Goal: Use online tool/utility: Utilize a website feature to perform a specific function

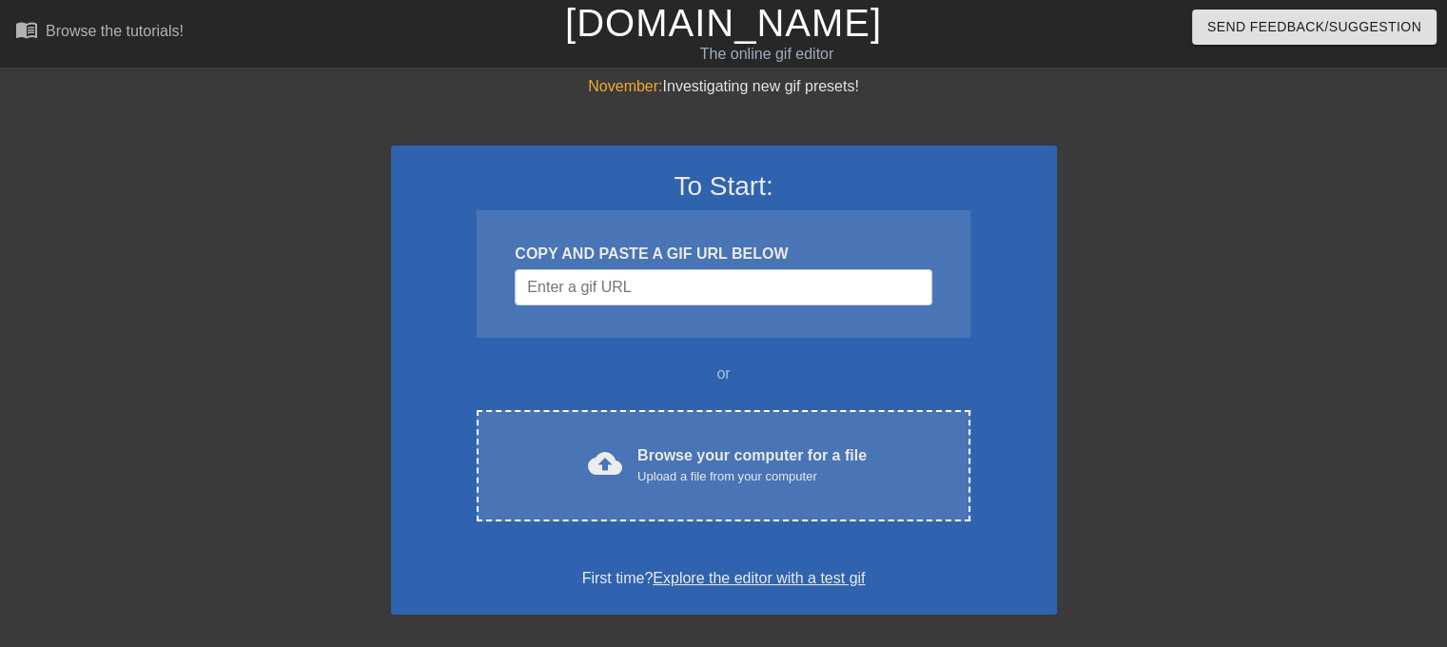
click at [956, 281] on div "COPY AND PASTE A GIF URL BELOW" at bounding box center [723, 273] width 493 height 127
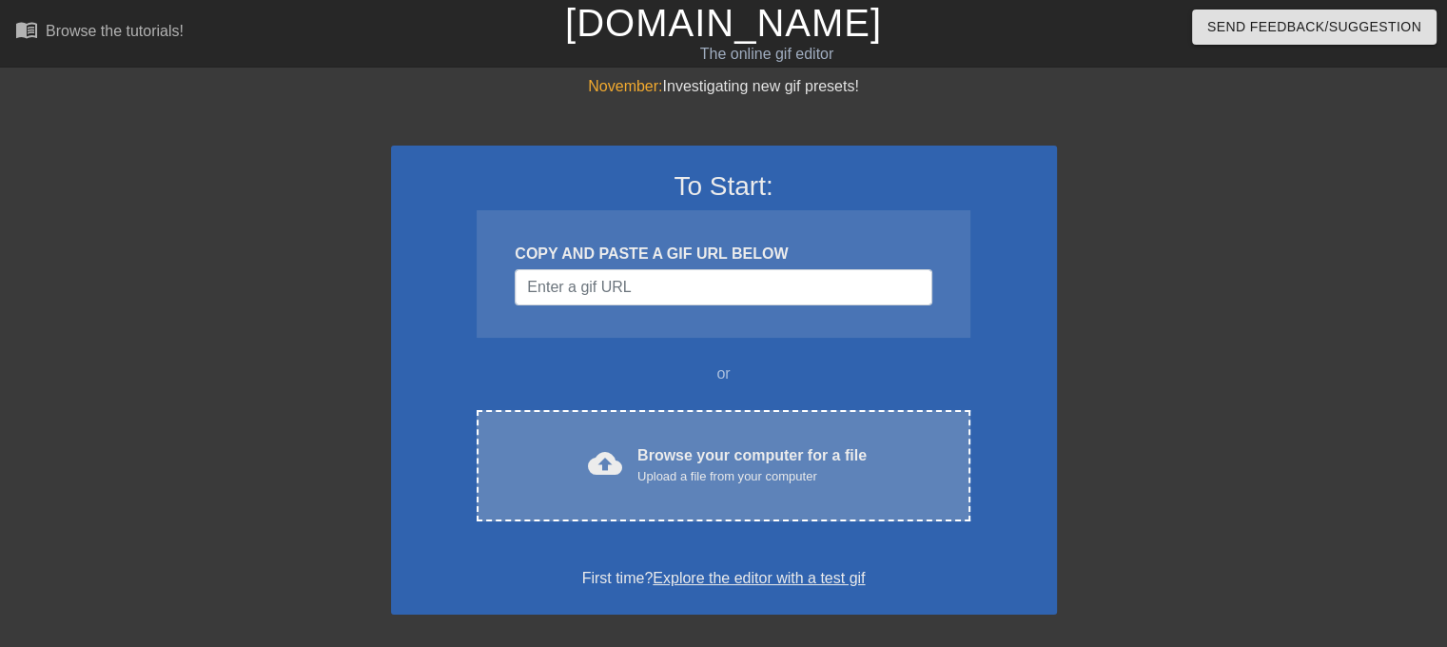
click at [742, 467] on div "Upload a file from your computer" at bounding box center [751, 476] width 229 height 19
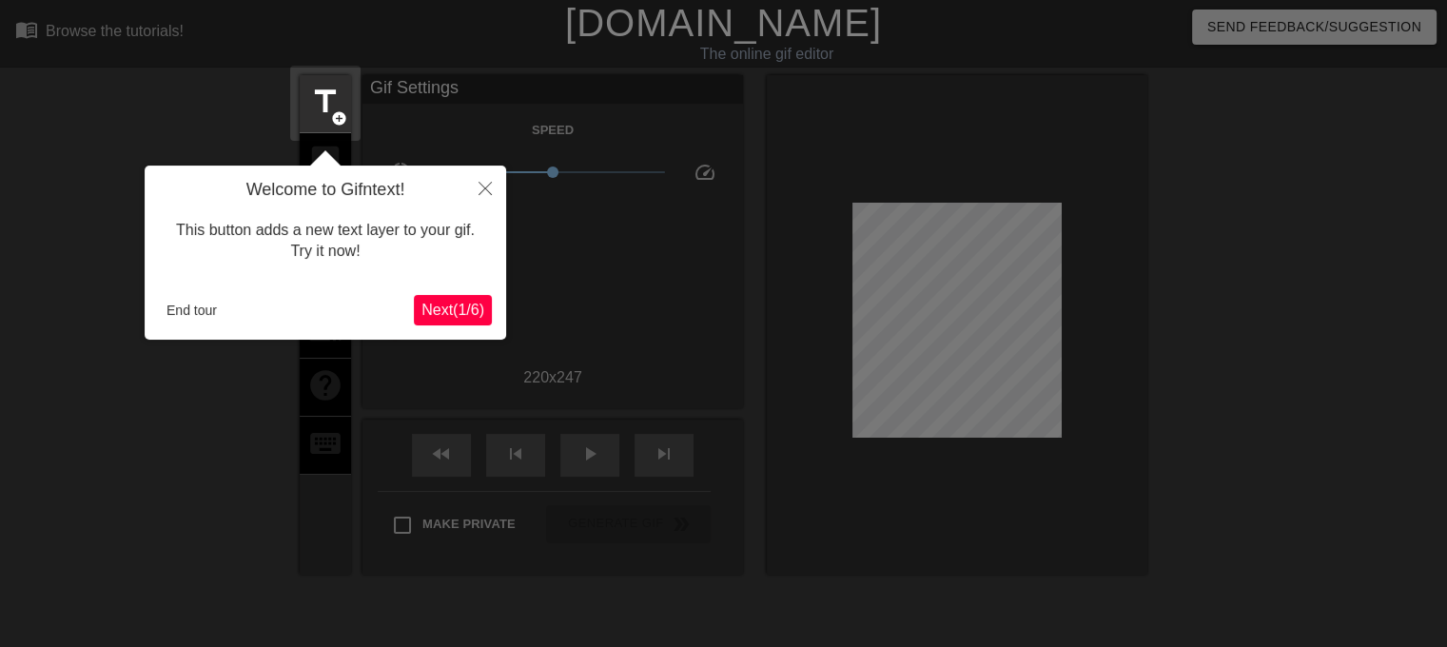
scroll to position [46, 0]
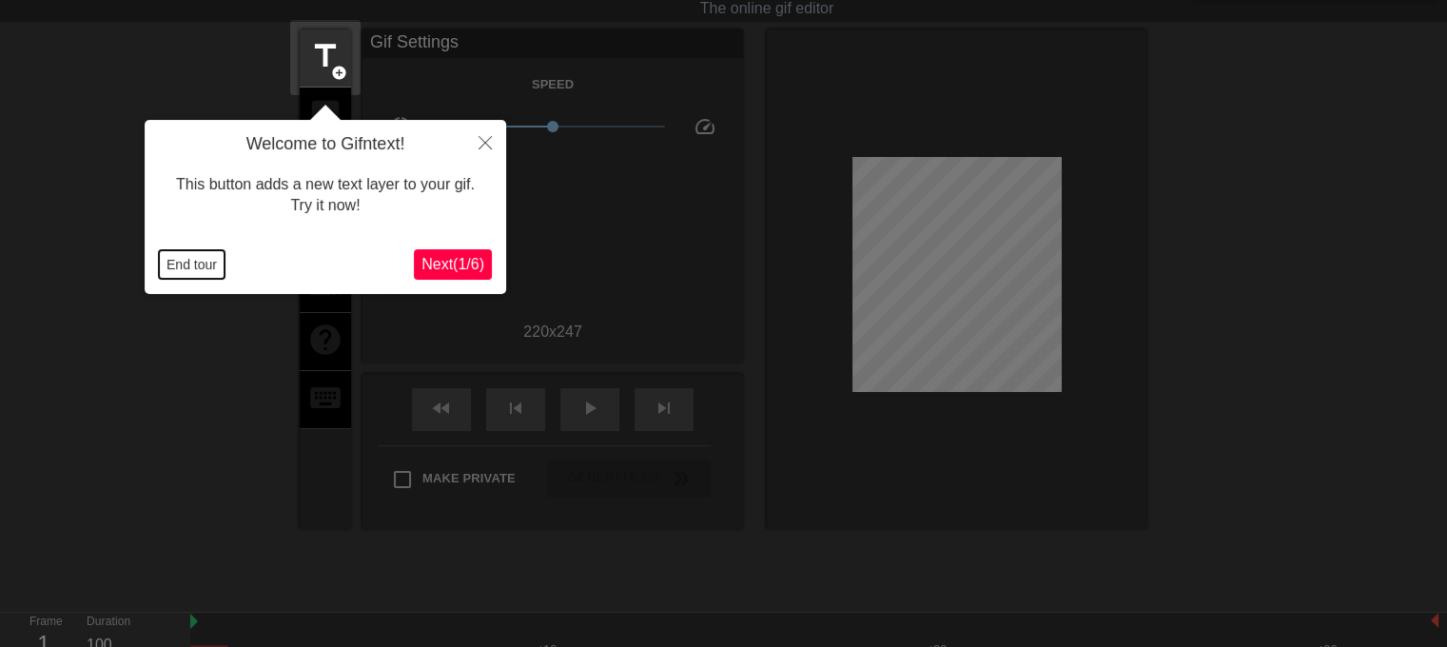
click at [217, 266] on button "End tour" at bounding box center [192, 264] width 66 height 29
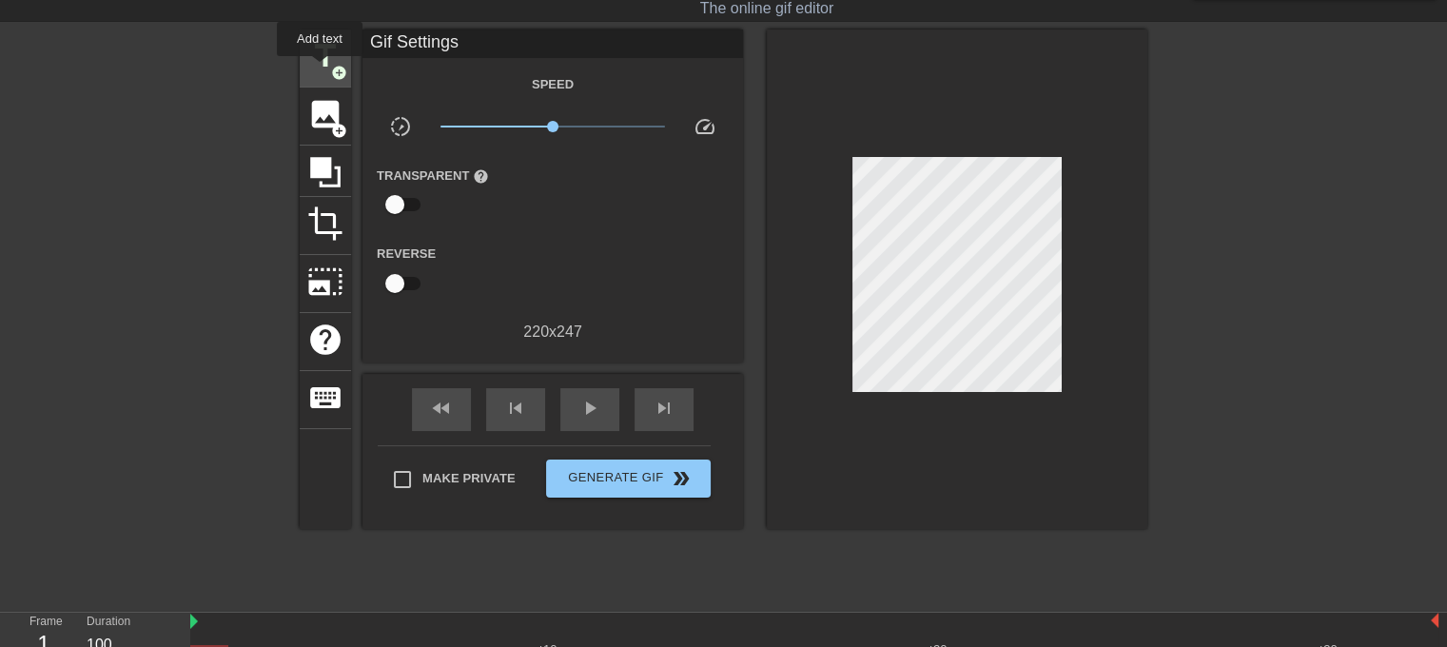
click at [322, 64] on span "title" at bounding box center [325, 56] width 36 height 36
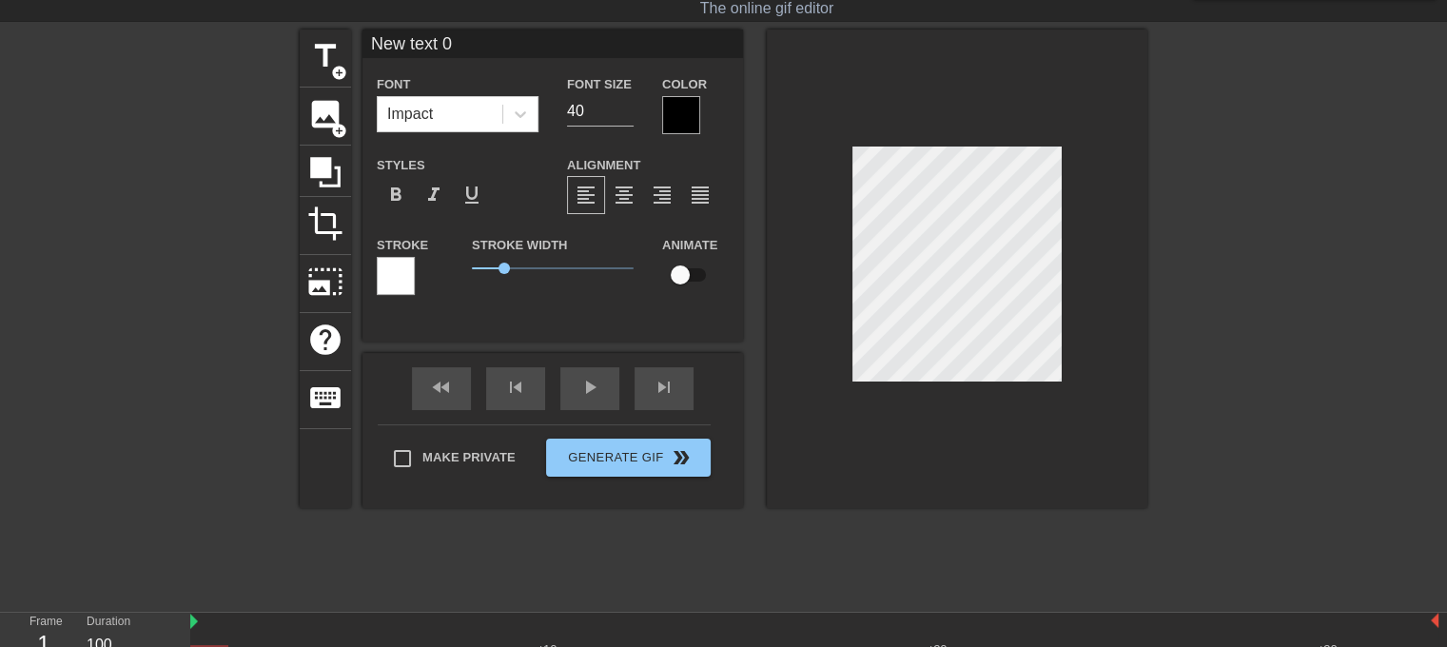
click at [681, 106] on div at bounding box center [681, 115] width 38 height 38
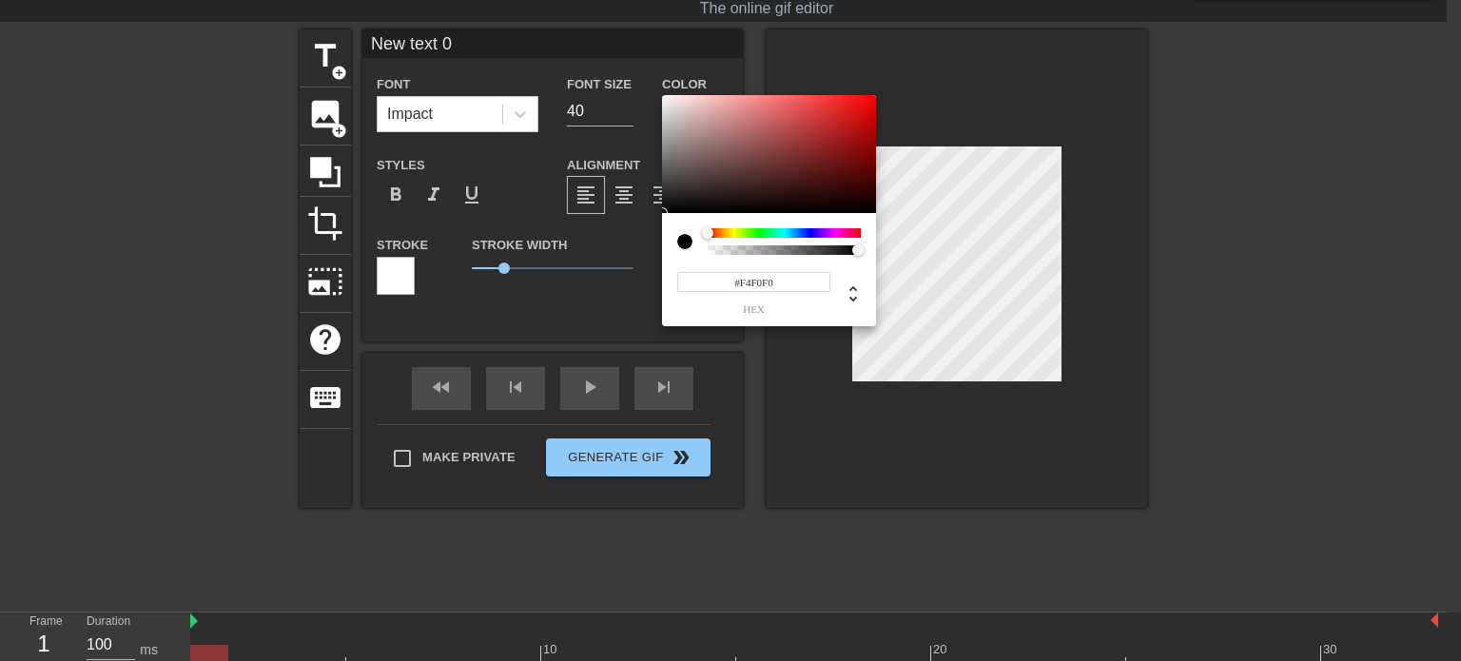
type input "#F2EEEE"
click at [666, 101] on div at bounding box center [769, 154] width 214 height 118
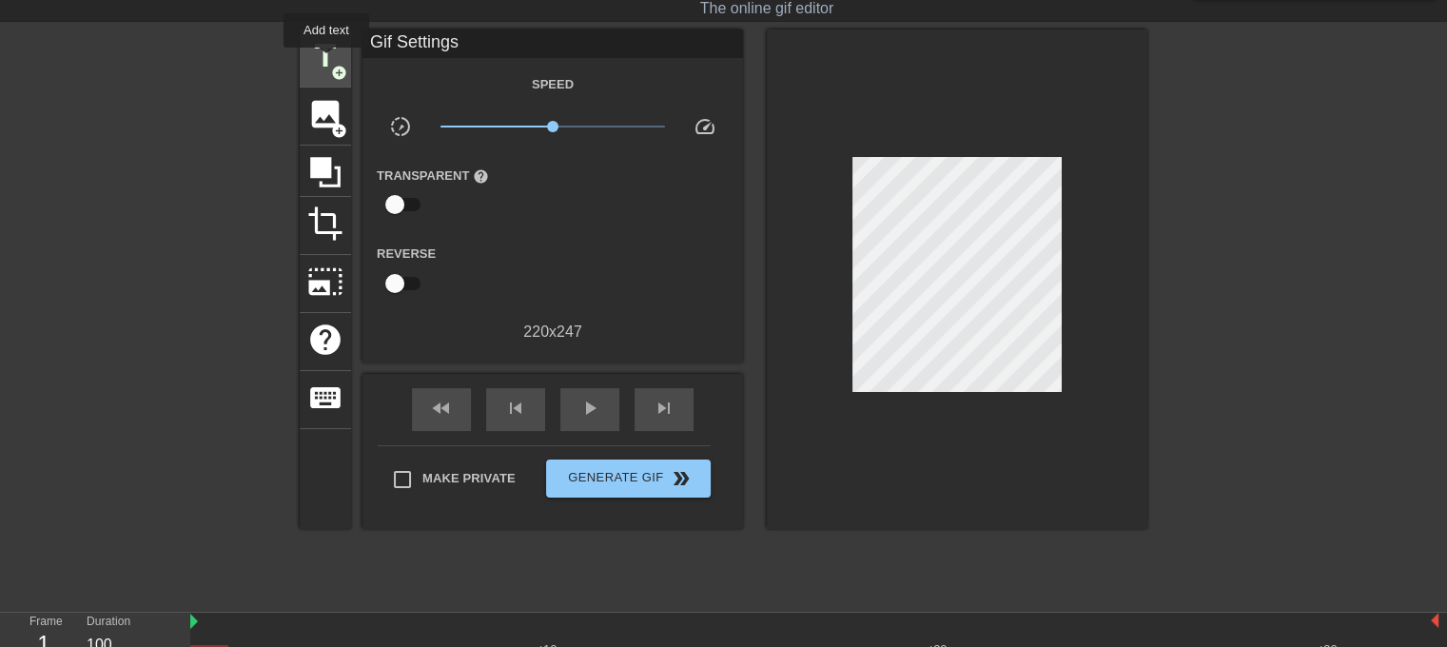
click at [325, 57] on span "title" at bounding box center [325, 56] width 36 height 36
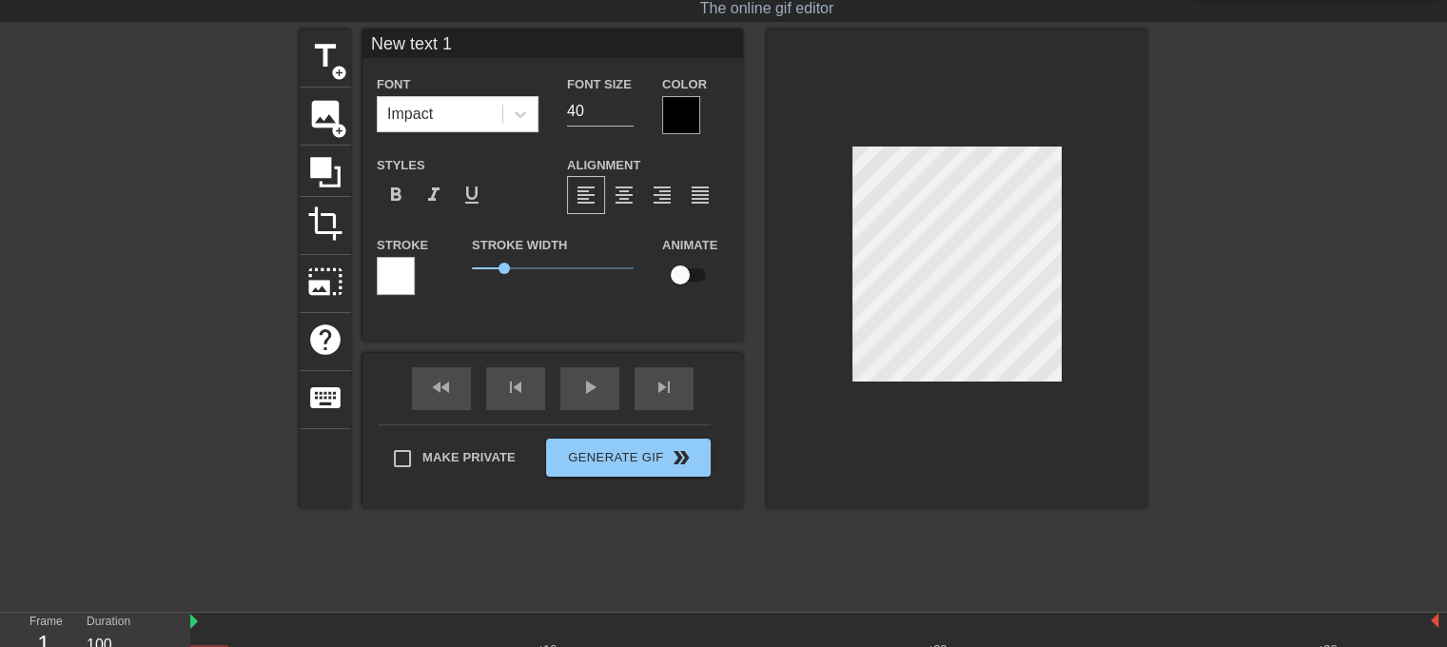
click at [393, 286] on div at bounding box center [396, 276] width 38 height 38
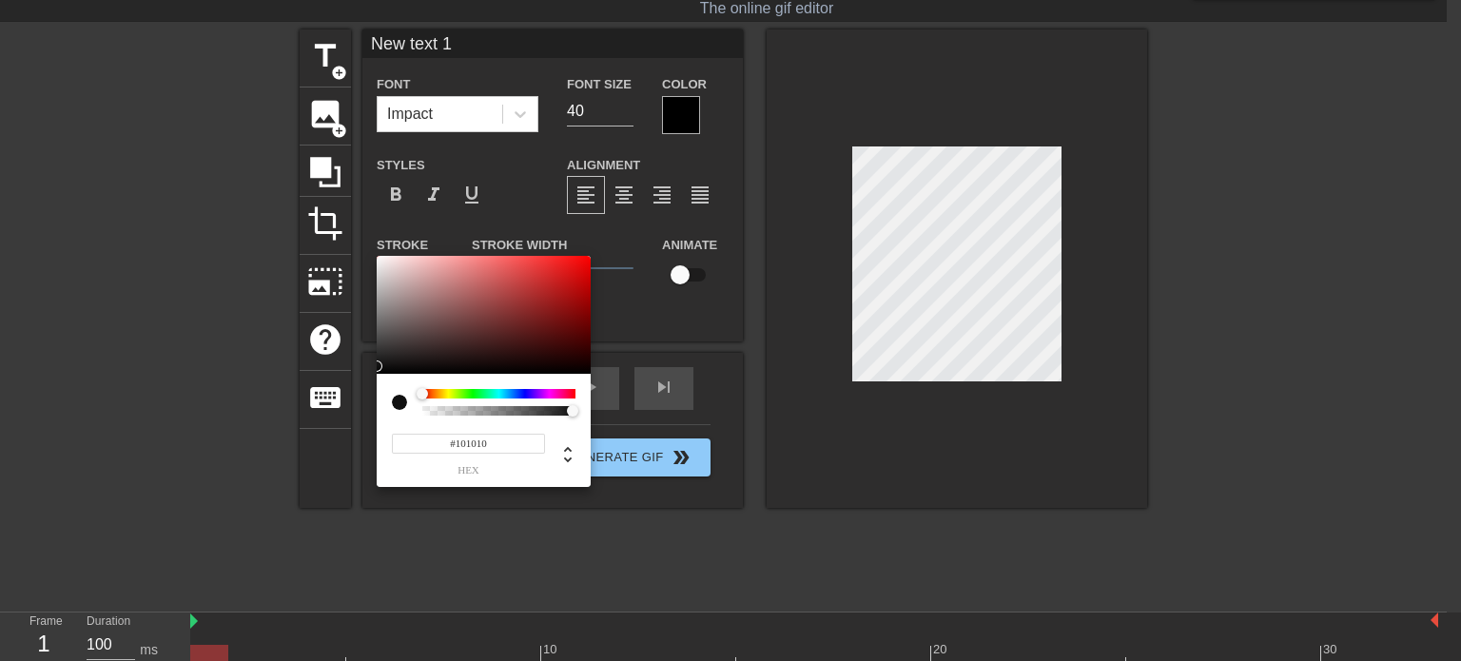
type input "#0E0E0E"
drag, startPoint x: 389, startPoint y: 364, endPoint x: 794, endPoint y: 316, distance: 407.3
click at [381, 367] on div at bounding box center [484, 315] width 214 height 118
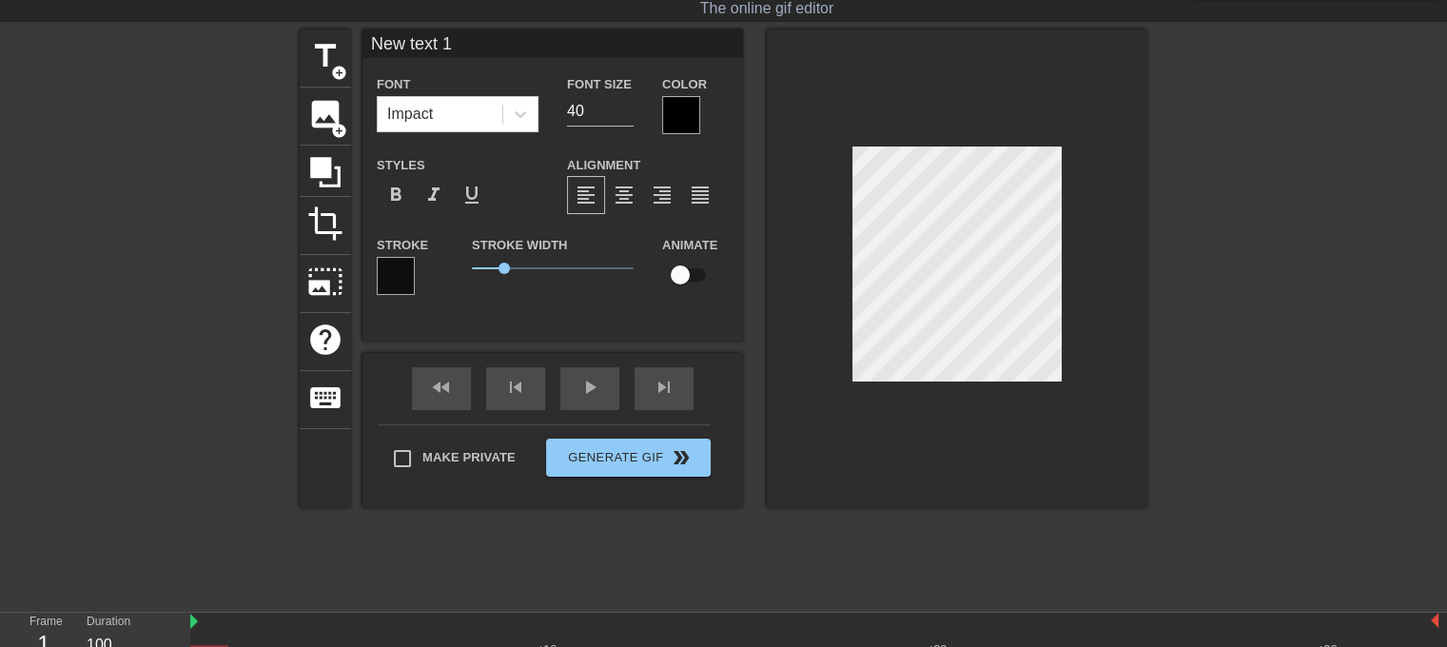
type input "New text 0"
click at [388, 274] on div at bounding box center [396, 276] width 38 height 38
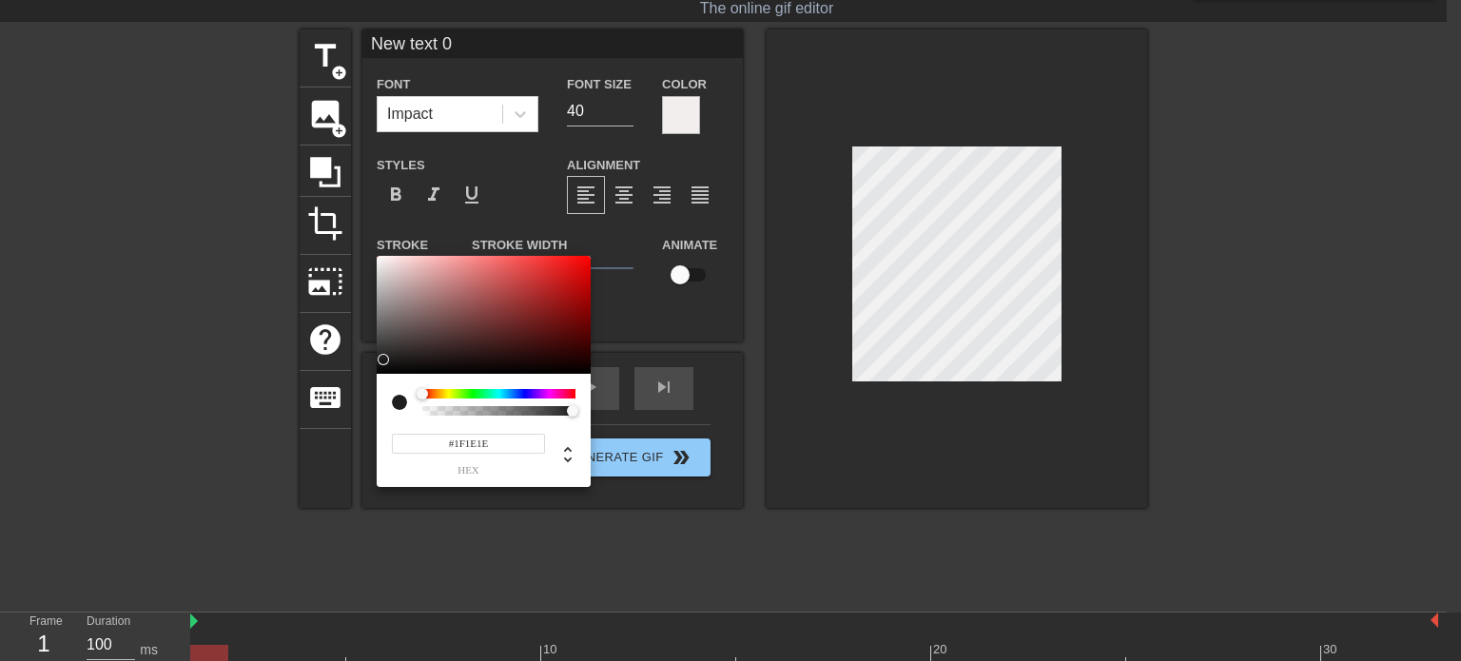
click at [384, 361] on div at bounding box center [484, 315] width 214 height 118
type input "#0A0A0A"
click at [384, 369] on div at bounding box center [382, 372] width 11 height 11
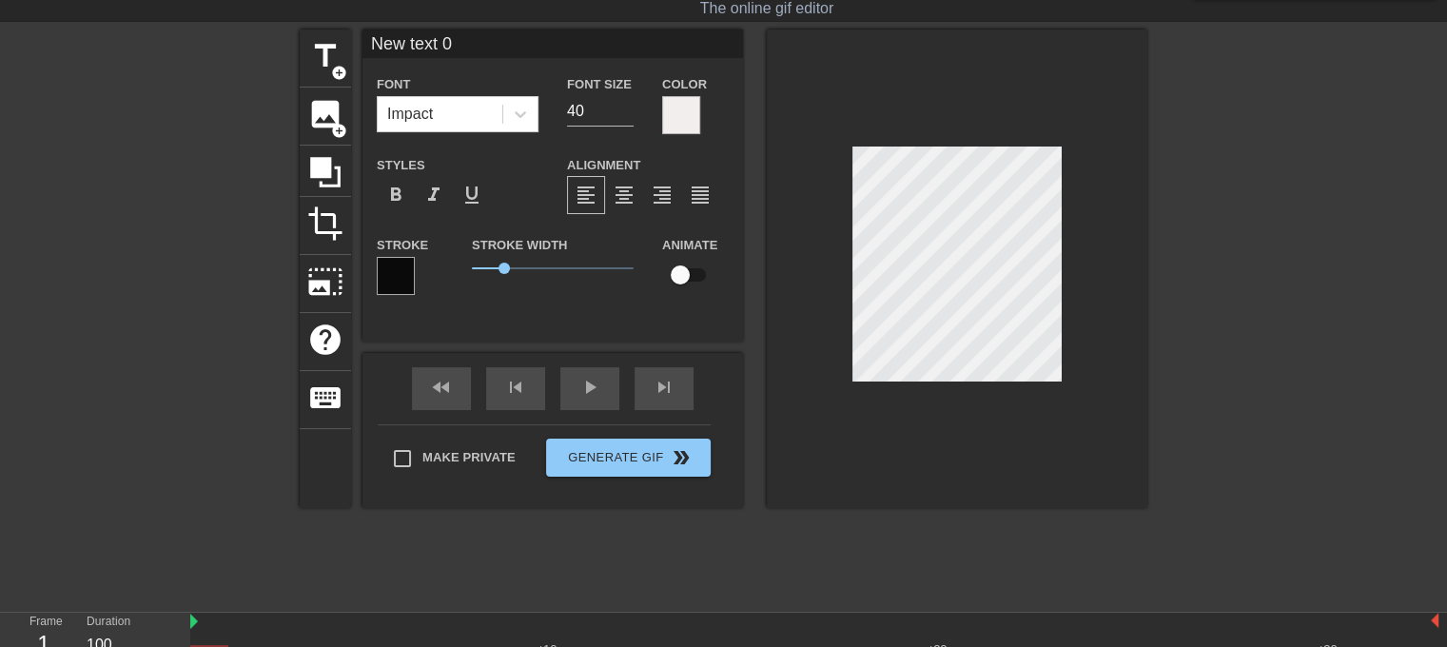
scroll to position [2, 4]
type input "H"
type textarea "H"
type input "HS"
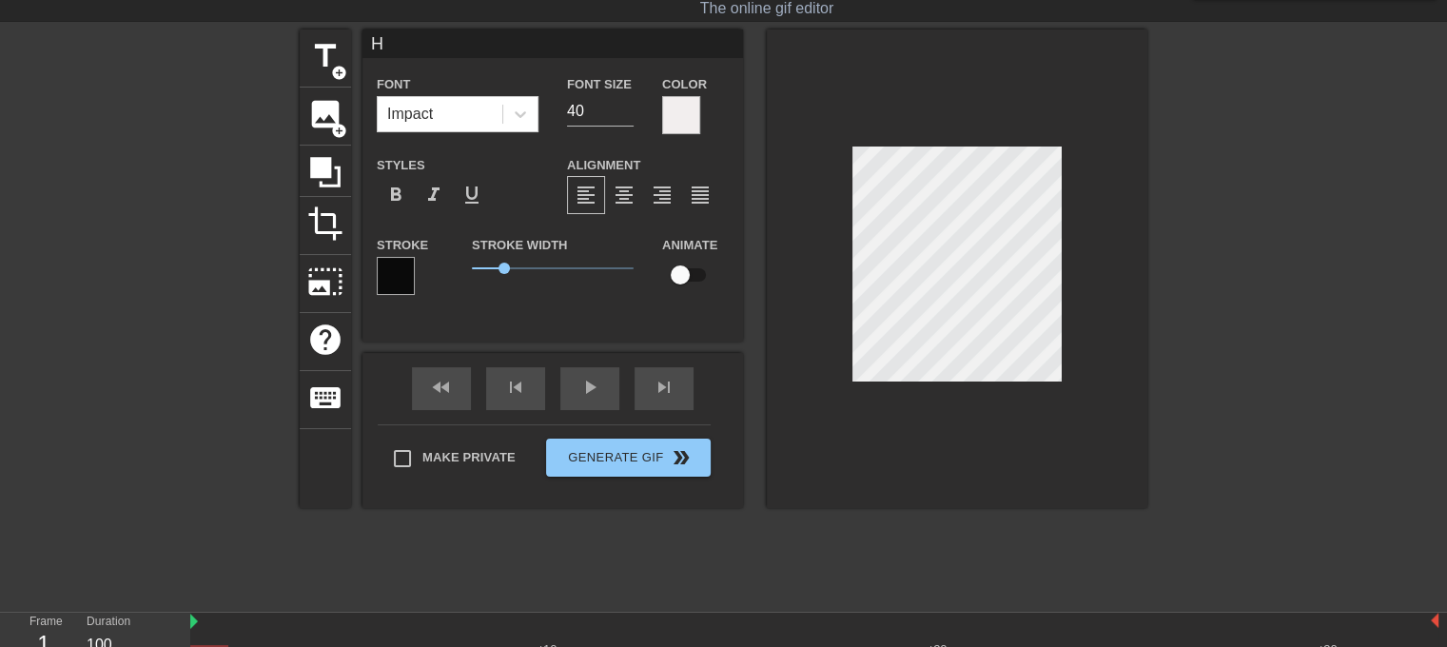
type textarea "HS"
type input "HSV"
type textarea "HSV"
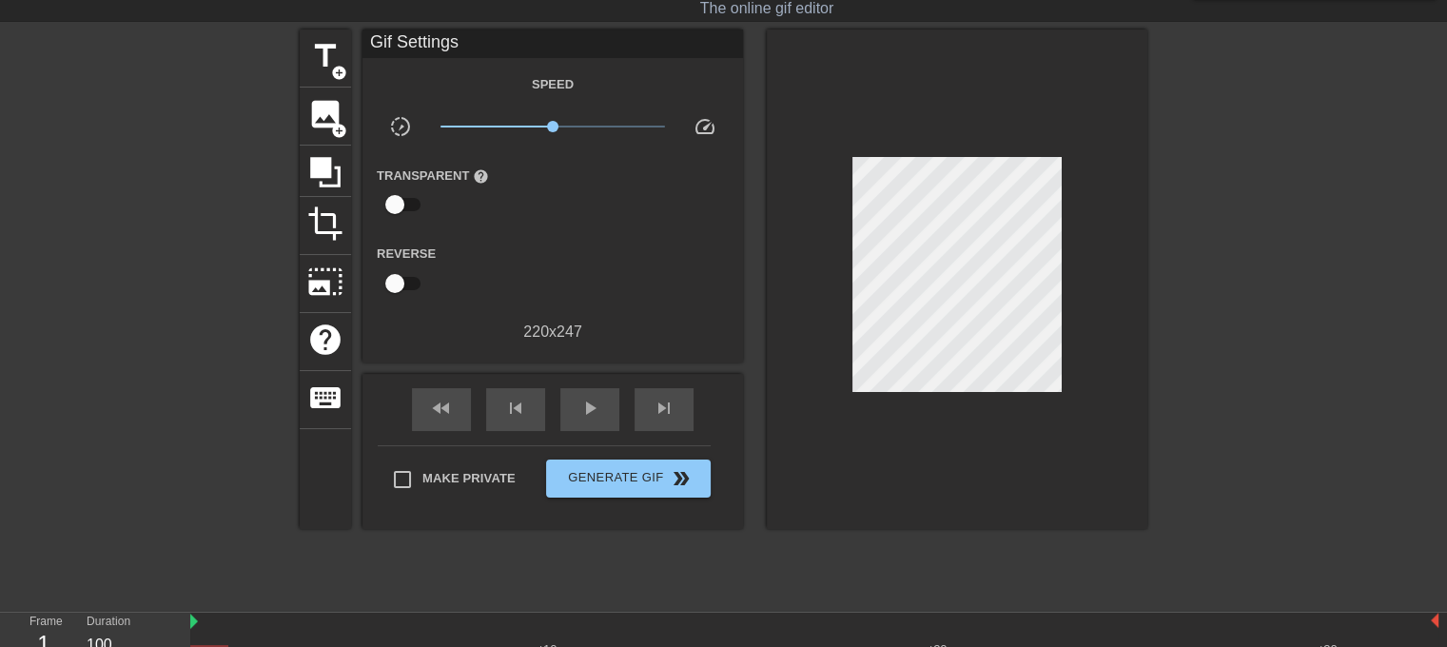
scroll to position [2, 2]
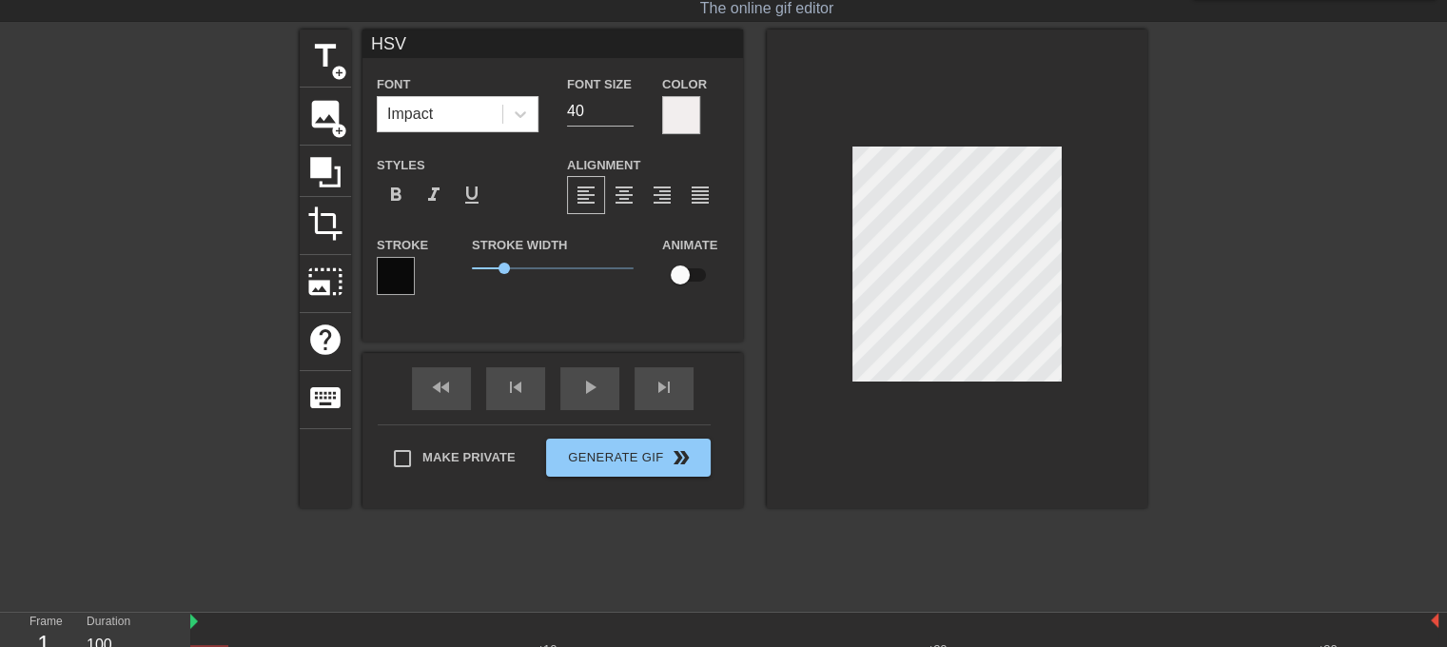
paste textarea "Just want to remind everyone to think through the work you are doing, especiall…"
type textarea "New text 1"
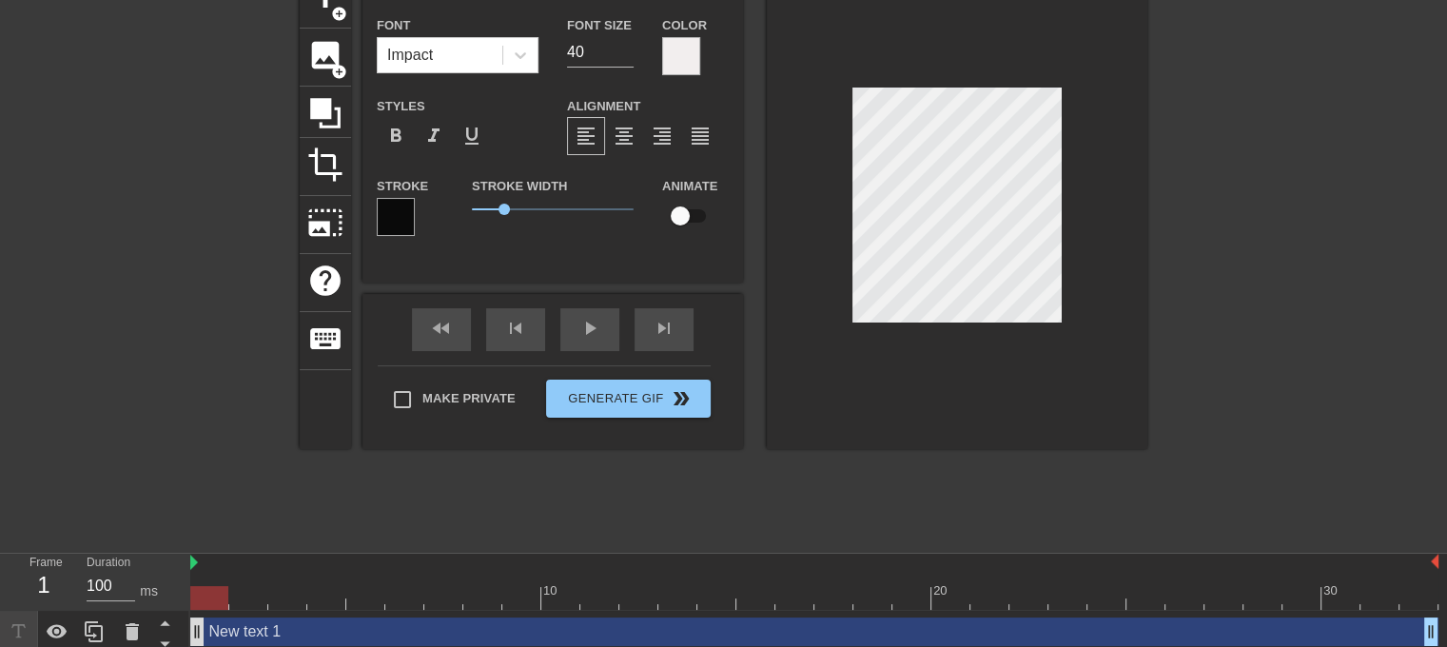
scroll to position [157, 0]
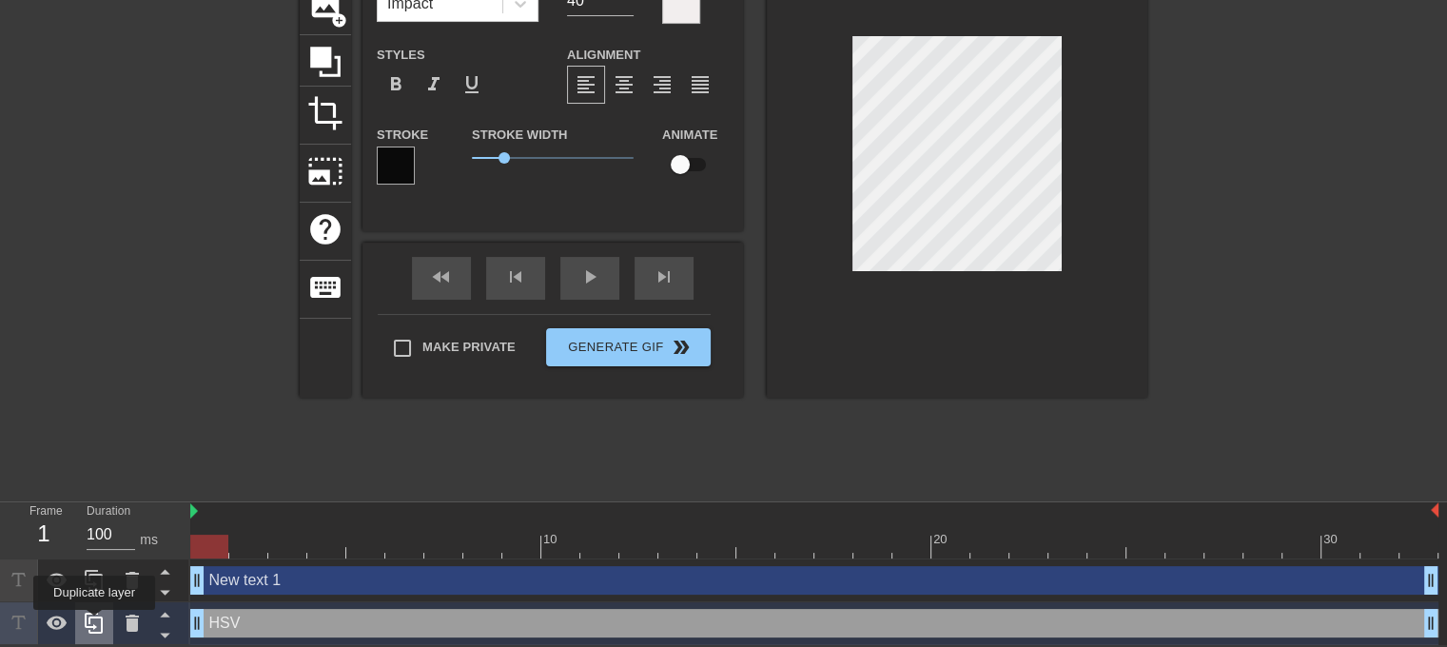
click at [94, 623] on icon at bounding box center [94, 623] width 23 height 23
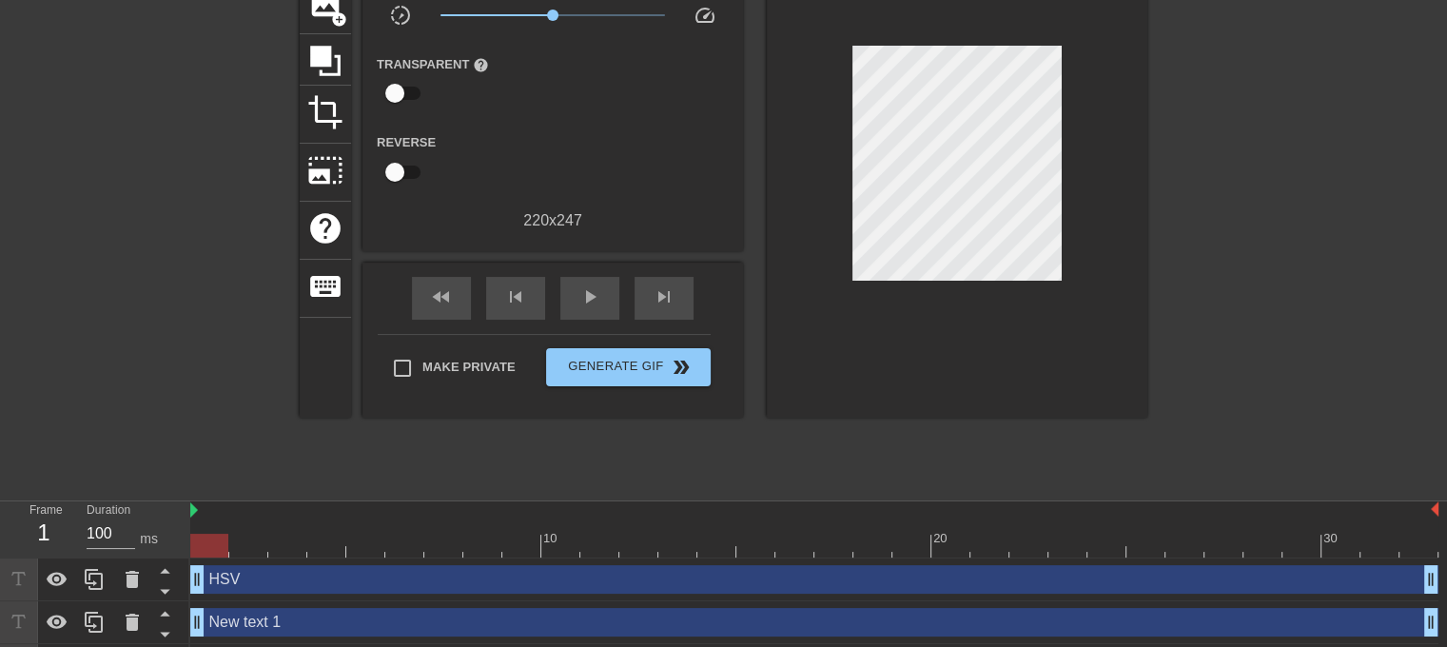
scroll to position [2, 4]
click at [135, 619] on icon at bounding box center [132, 622] width 13 height 17
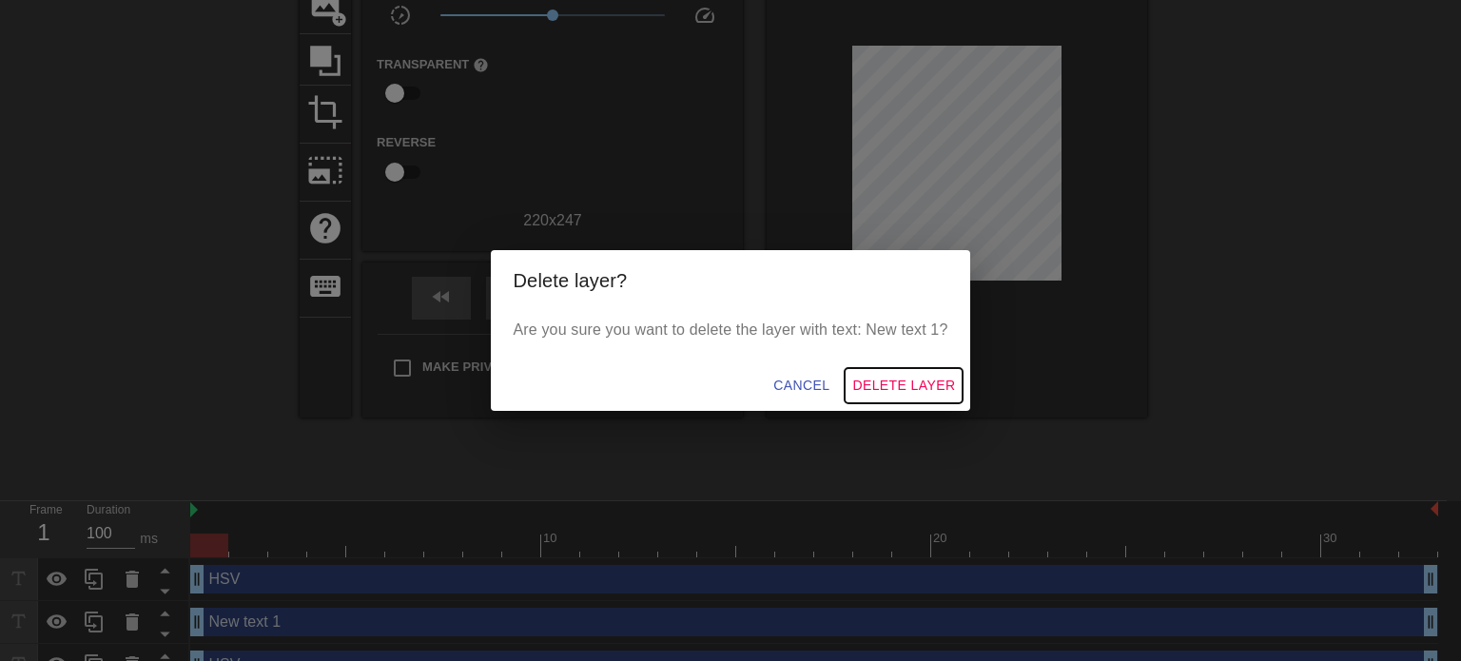
click at [877, 376] on span "Delete Layer" at bounding box center [903, 386] width 103 height 24
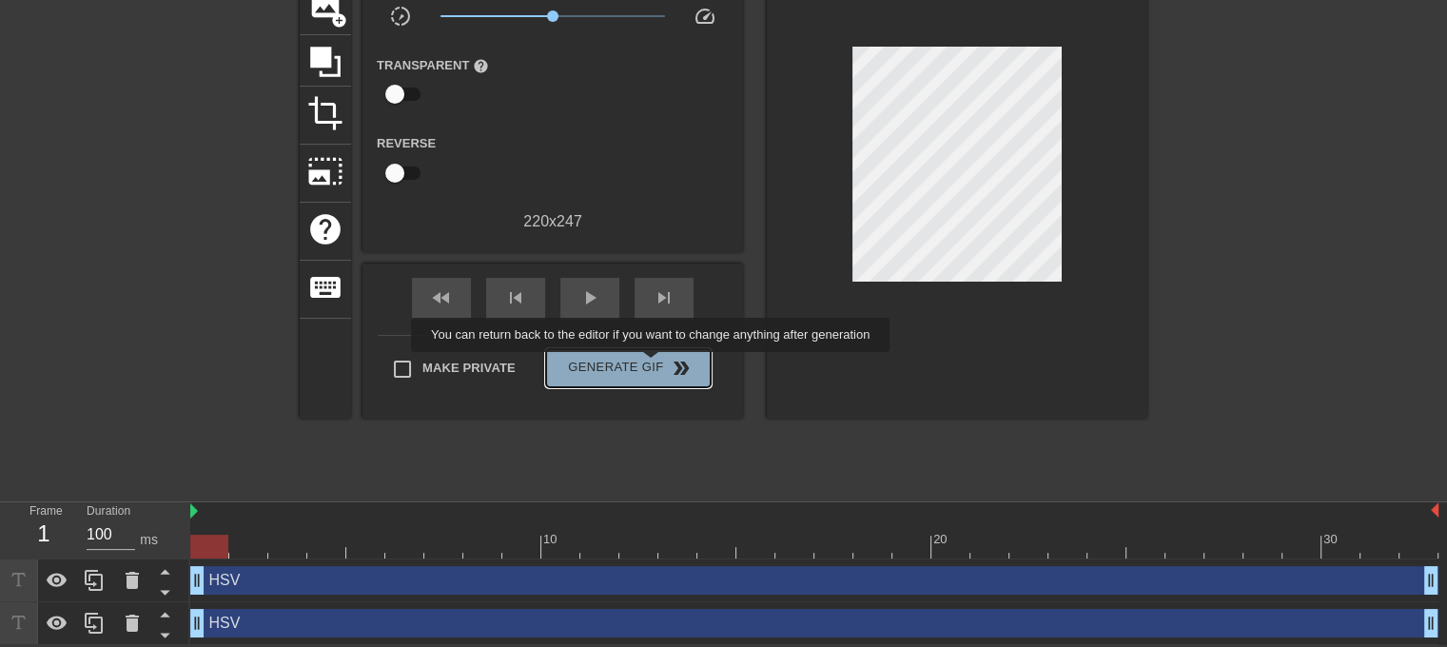
click at [653, 365] on span "Generate Gif double_arrow" at bounding box center [628, 368] width 149 height 23
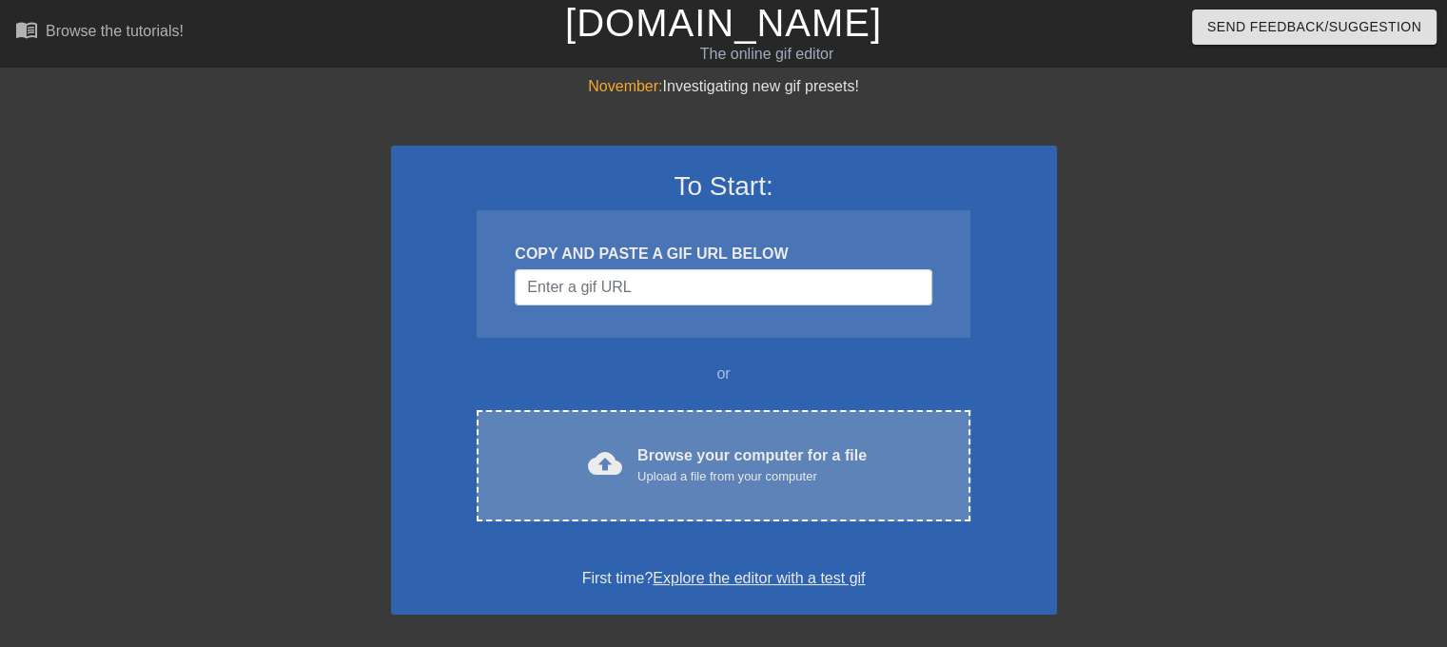
click at [706, 456] on div "Browse your computer for a file Upload a file from your computer" at bounding box center [751, 465] width 229 height 42
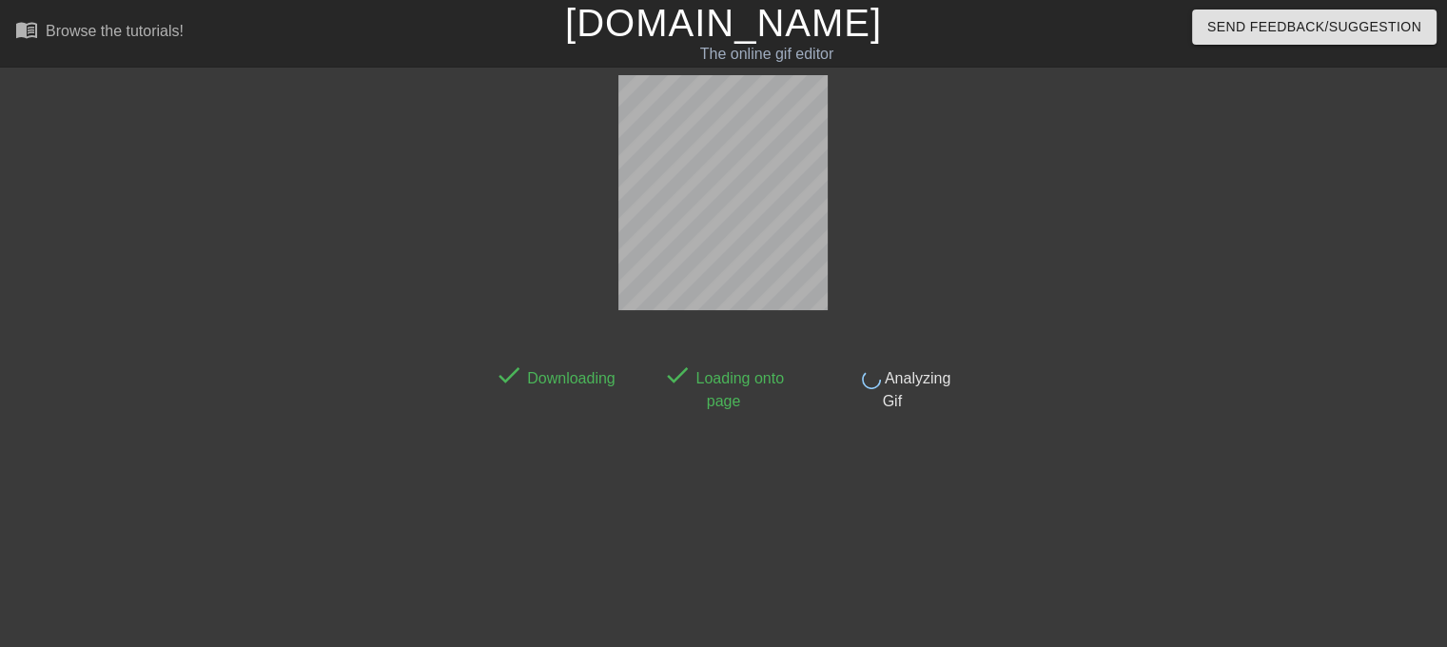
scroll to position [46, 0]
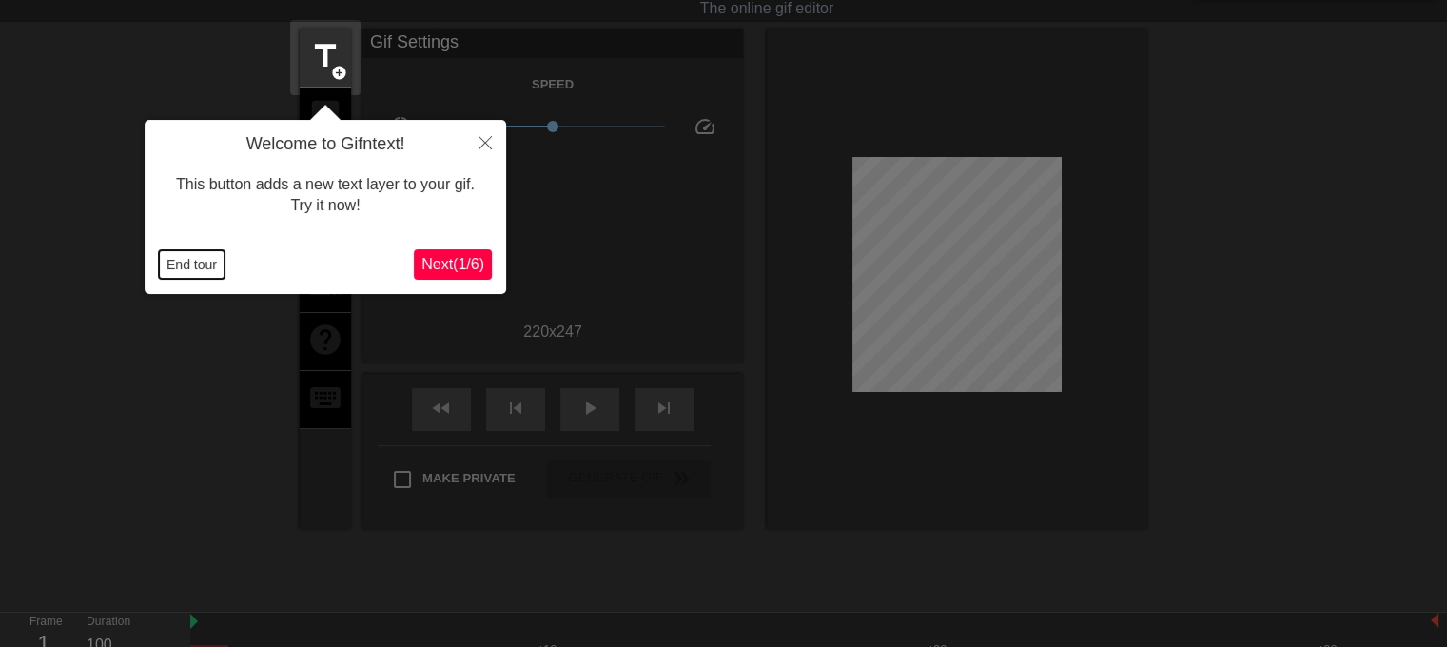
click at [198, 270] on button "End tour" at bounding box center [192, 264] width 66 height 29
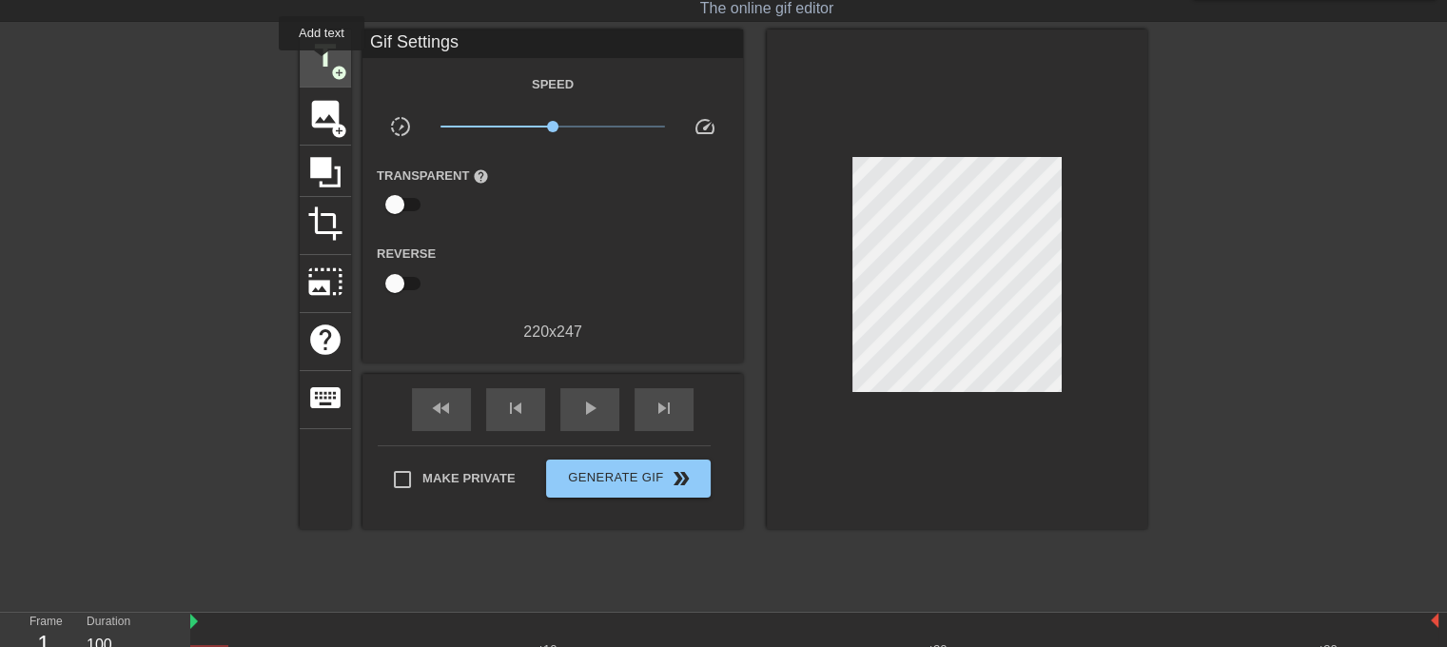
click at [322, 64] on span "title" at bounding box center [325, 56] width 36 height 36
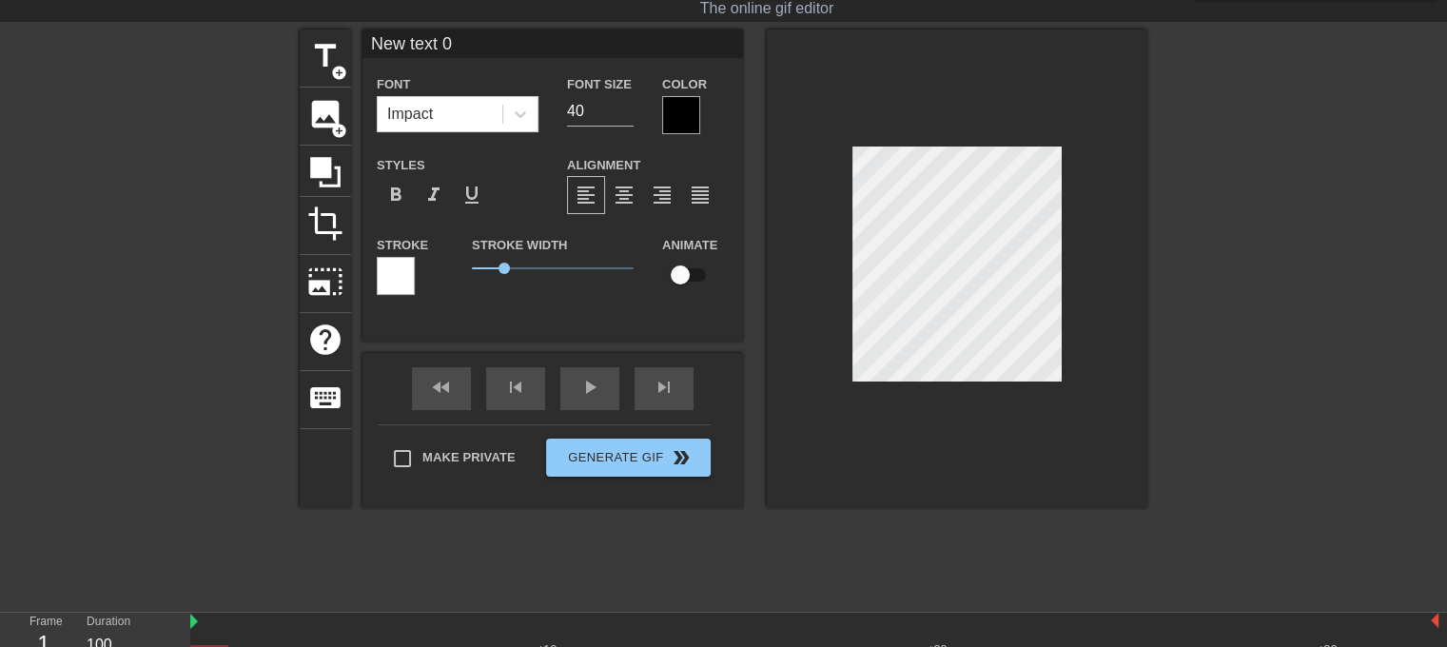
click at [402, 271] on div at bounding box center [396, 276] width 38 height 38
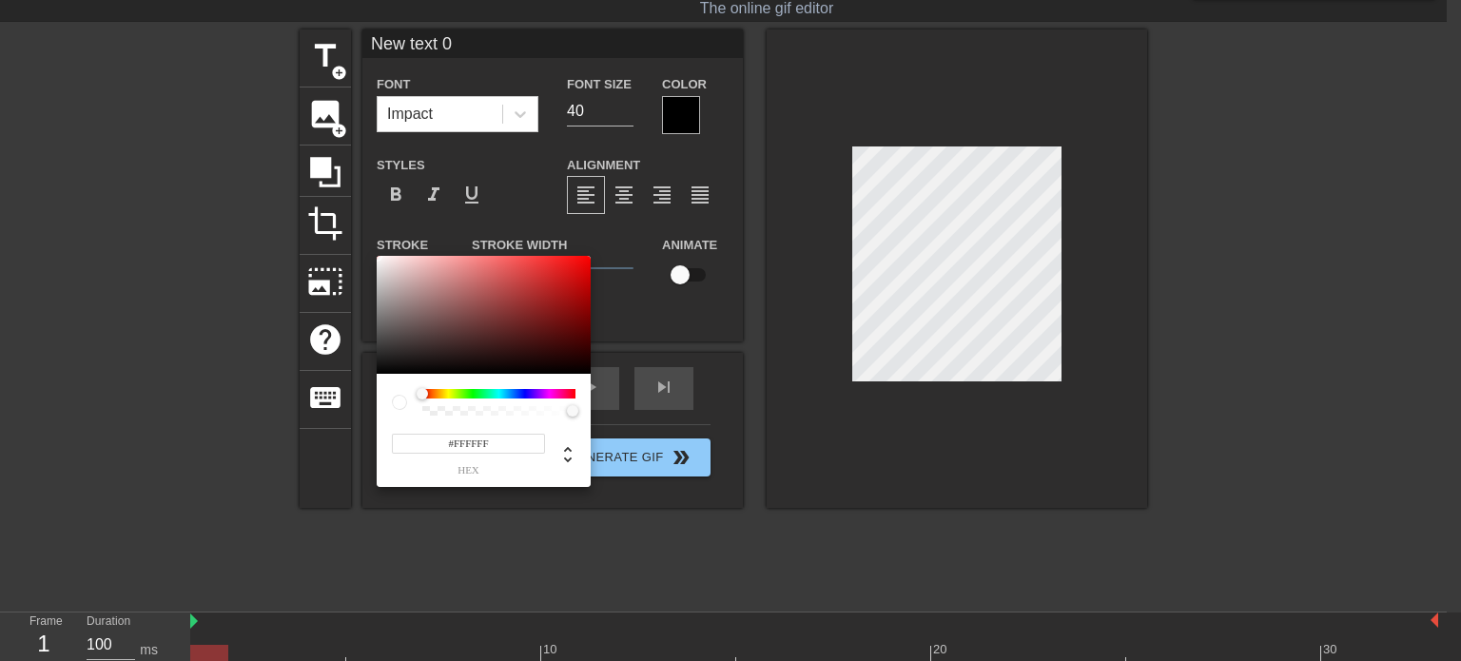
type input "#141414"
click at [382, 364] on div at bounding box center [484, 315] width 214 height 118
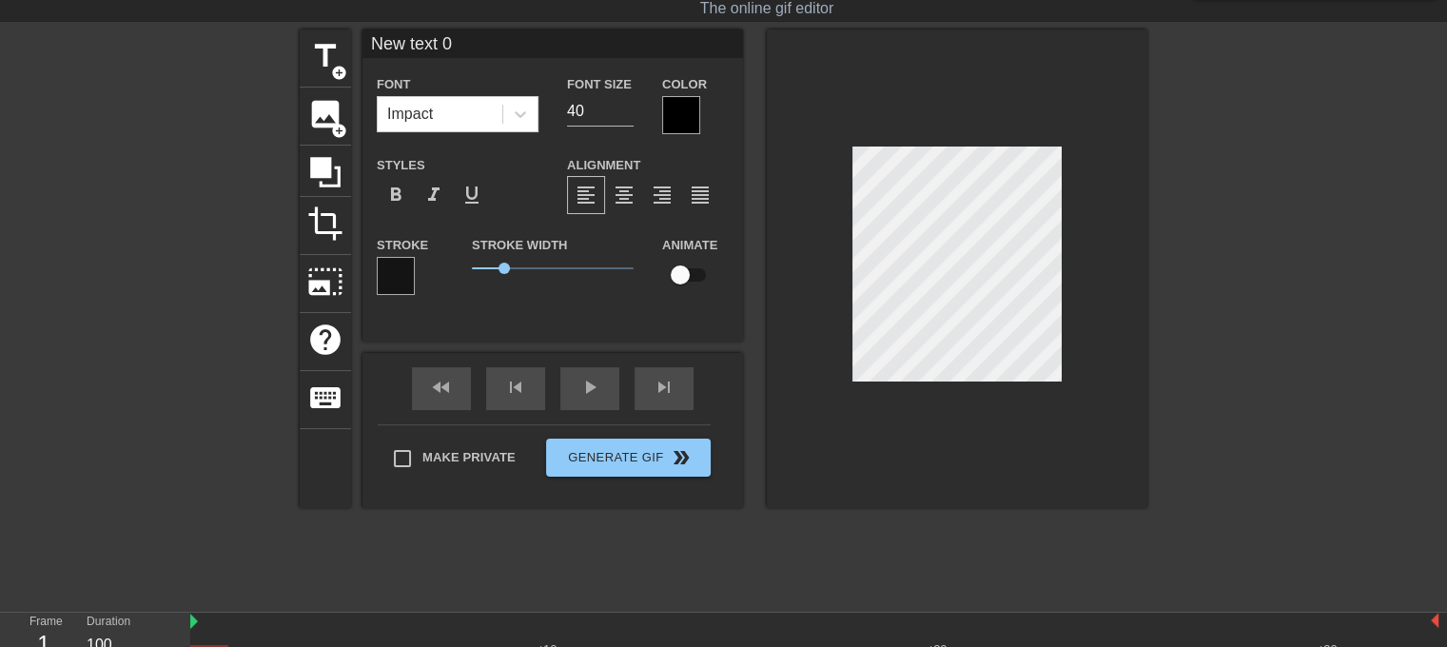
click at [670, 101] on div at bounding box center [681, 115] width 38 height 38
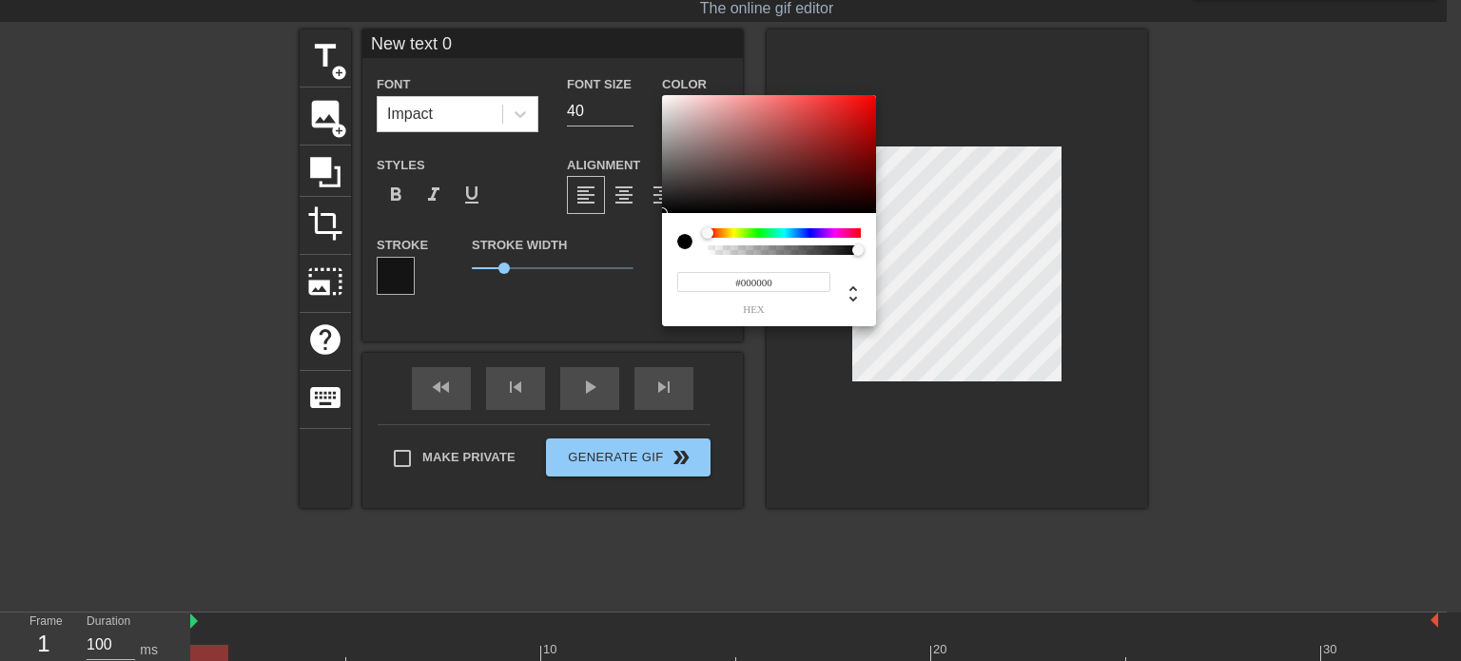
type input "#F0ECEC"
click at [666, 102] on div at bounding box center [769, 154] width 214 height 118
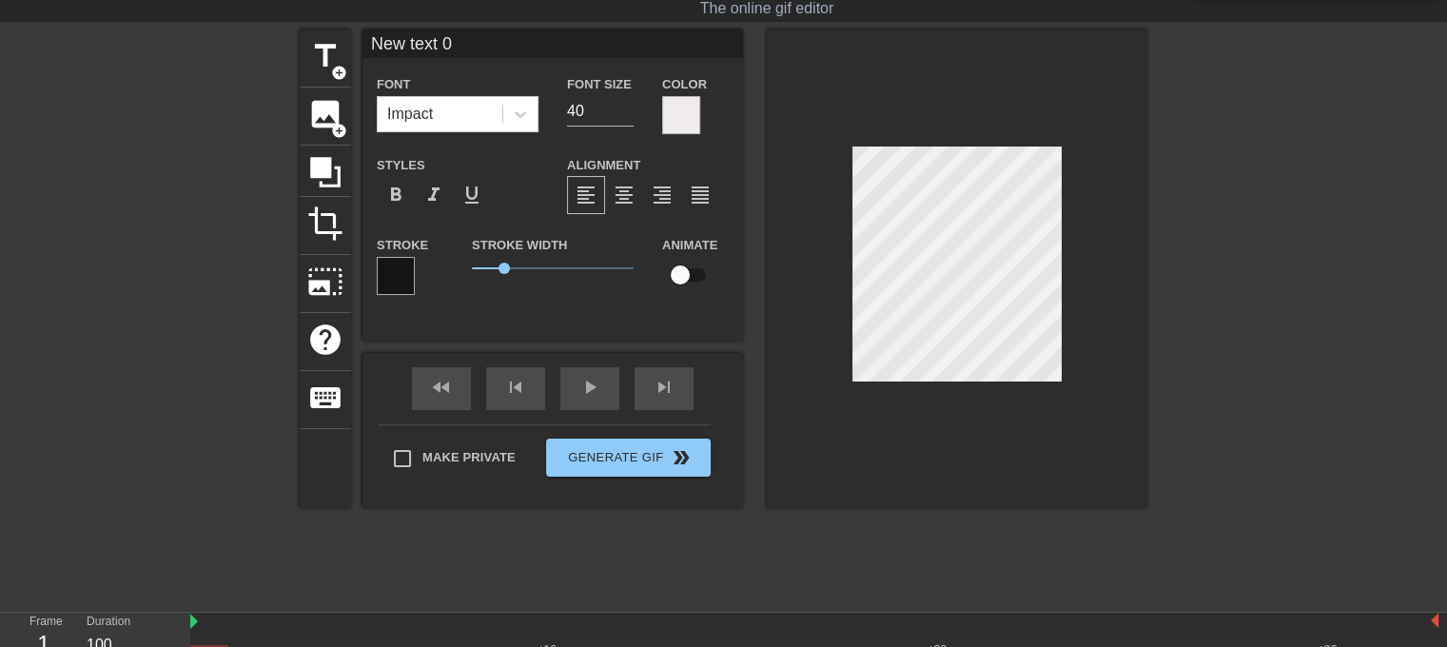
scroll to position [2, 4]
type input "H"
type textarea "H"
type input "HS"
type textarea "HS"
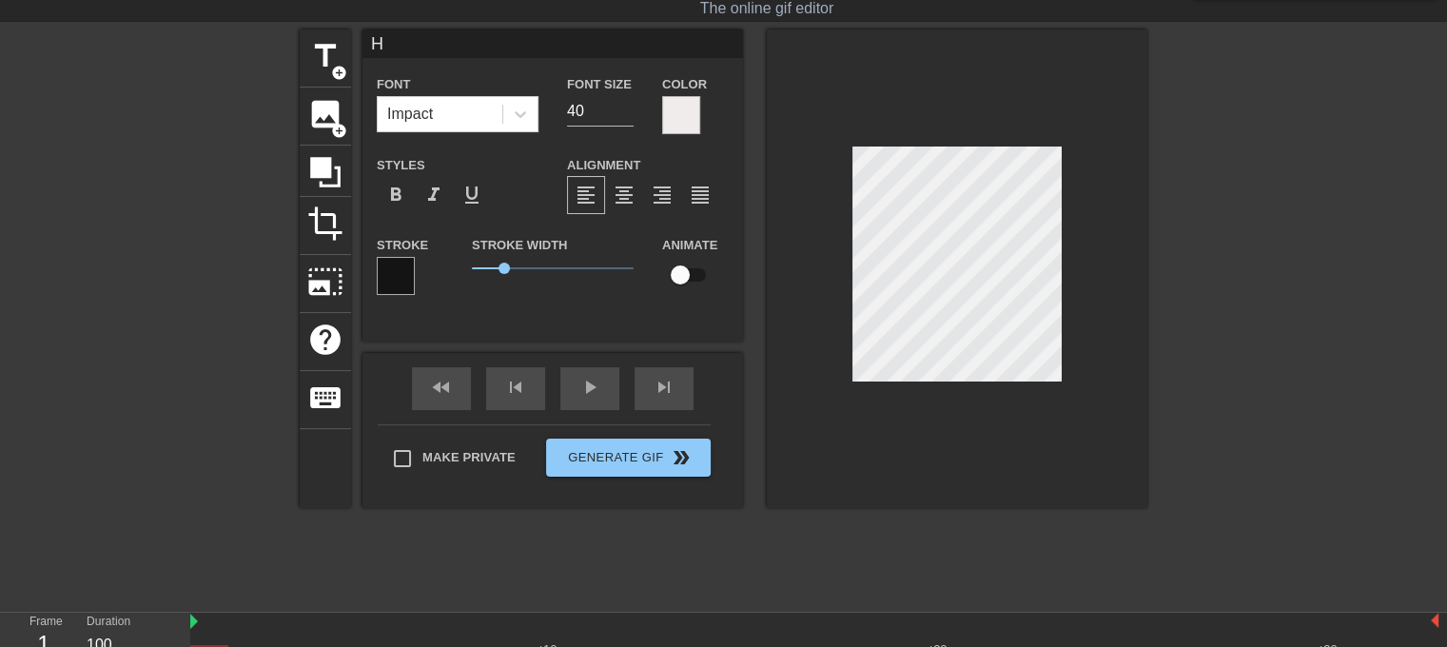
scroll to position [2, 3]
type input "HSV"
type textarea "HSV"
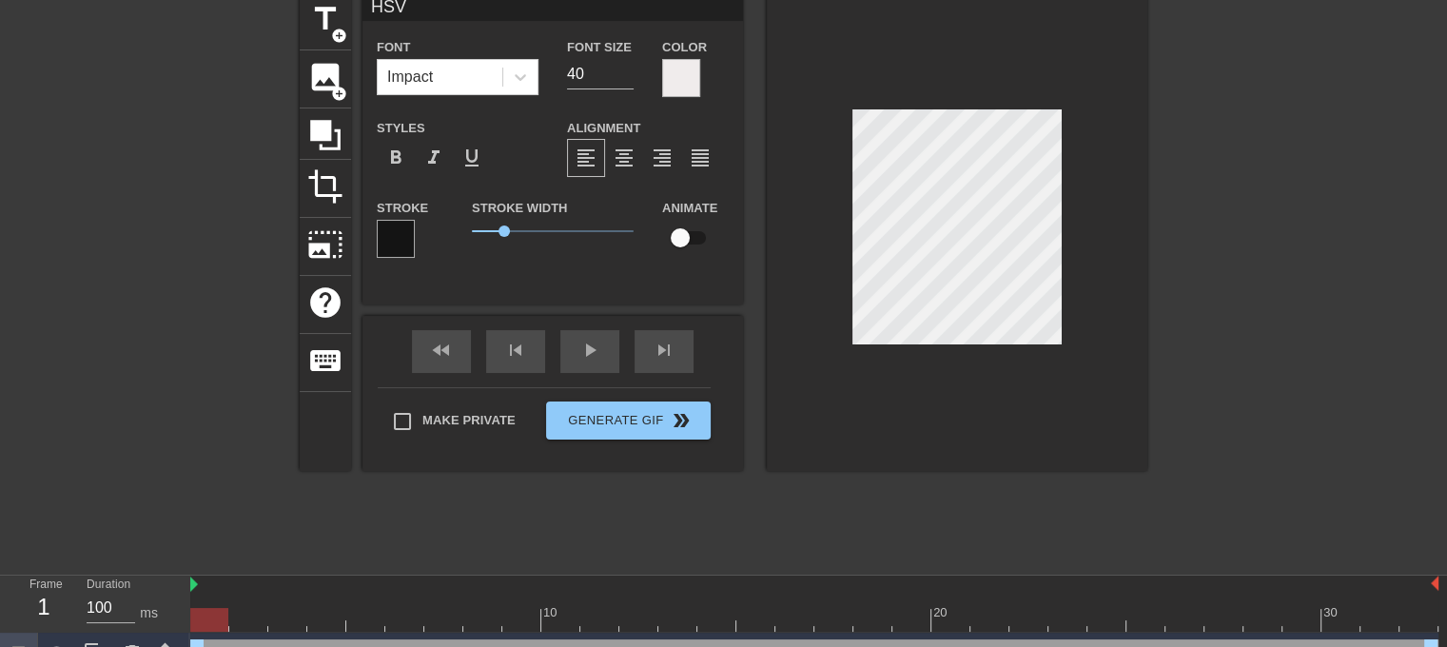
scroll to position [114, 0]
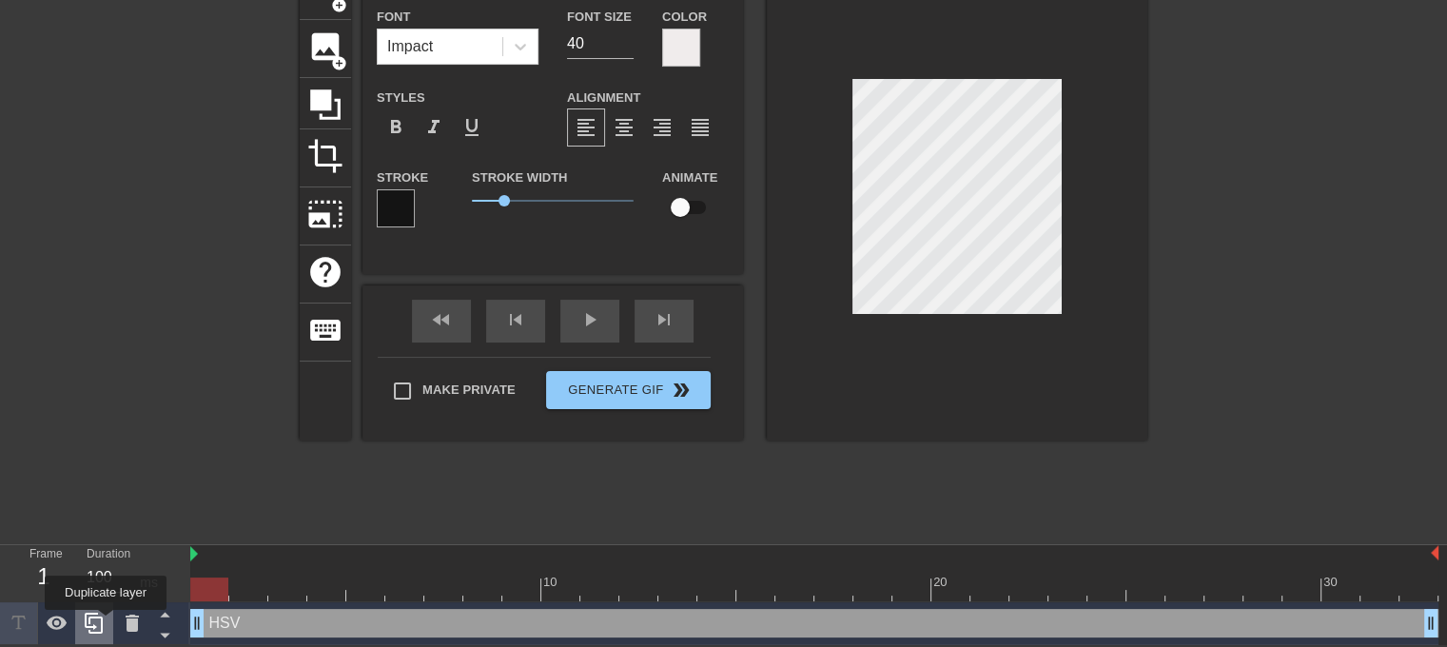
click at [105, 623] on div at bounding box center [94, 623] width 38 height 42
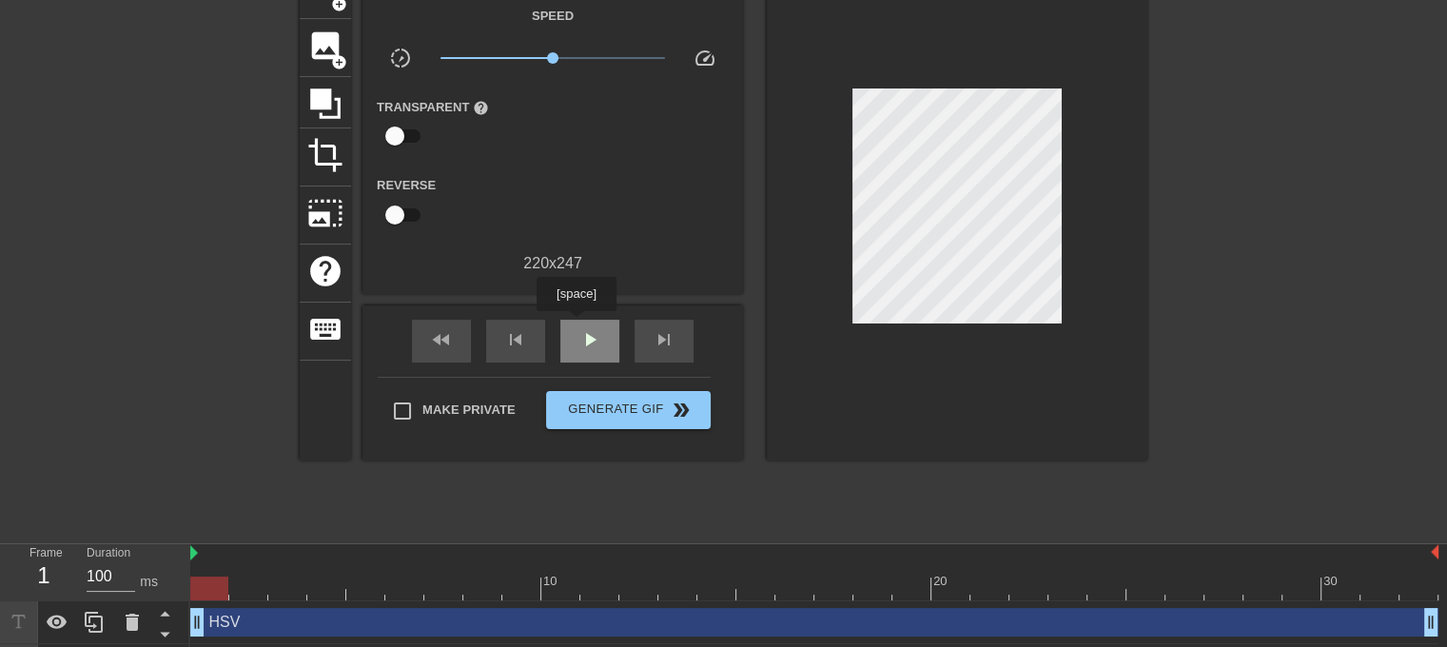
click at [576, 324] on div "play_arrow" at bounding box center [589, 341] width 59 height 43
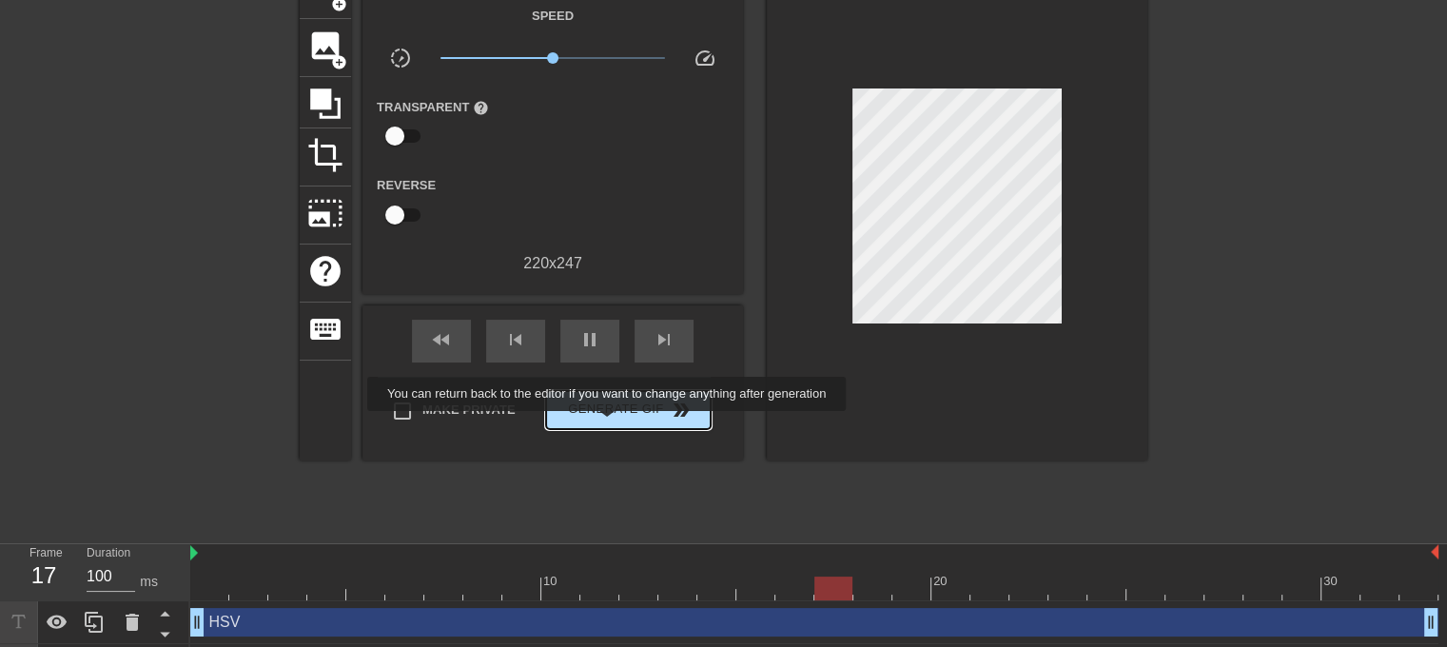
click at [612, 401] on span "Generate Gif double_arrow" at bounding box center [628, 410] width 149 height 23
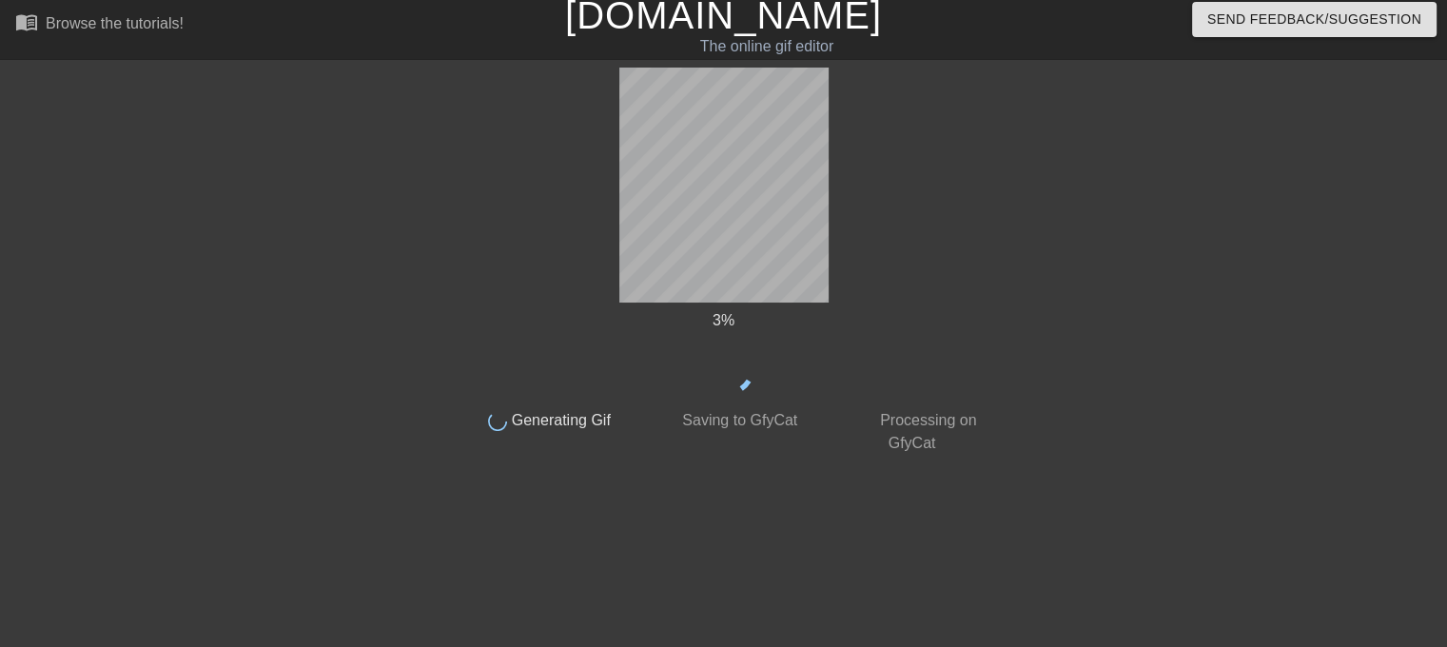
scroll to position [8, 0]
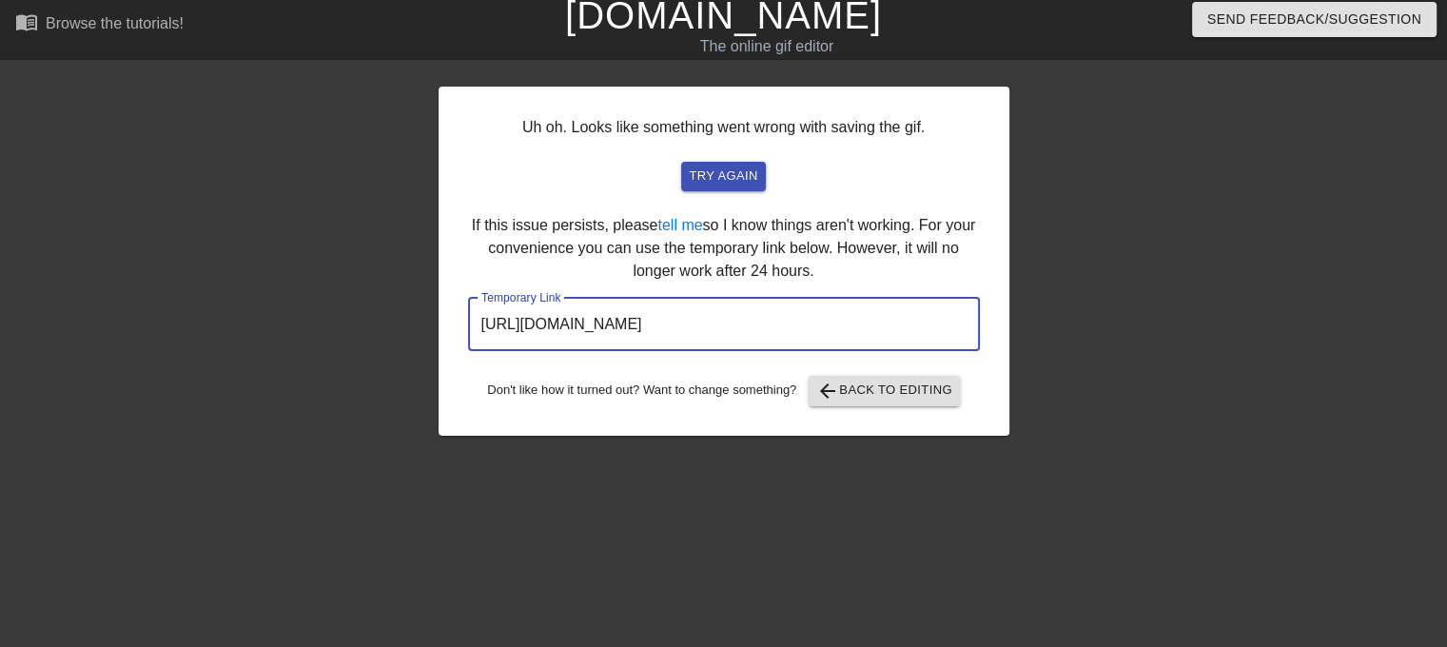
click at [731, 323] on input "[URL][DOMAIN_NAME]" at bounding box center [724, 324] width 512 height 53
click at [730, 323] on input "[URL][DOMAIN_NAME]" at bounding box center [724, 324] width 512 height 53
